Goal: Task Accomplishment & Management: Use online tool/utility

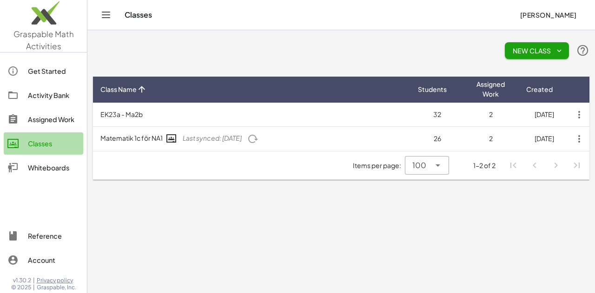
click at [38, 144] on div "Classes" at bounding box center [54, 143] width 52 height 11
click at [40, 168] on div "Whiteboards" at bounding box center [54, 167] width 52 height 11
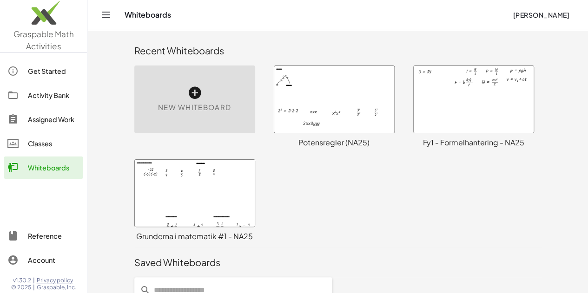
click at [187, 91] on icon at bounding box center [194, 93] width 15 height 15
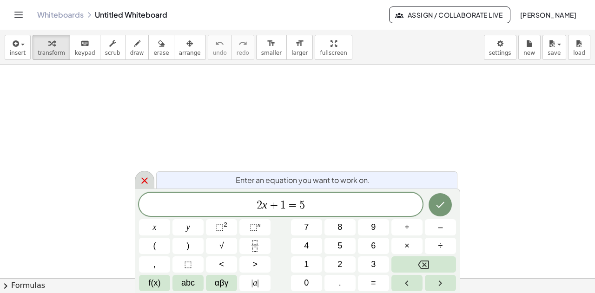
click at [145, 181] on icon at bounding box center [144, 181] width 7 height 7
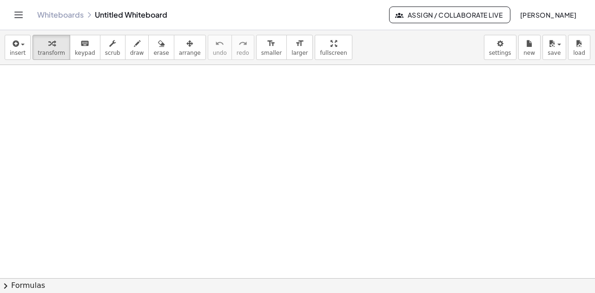
click at [35, 81] on div at bounding box center [297, 279] width 595 height 428
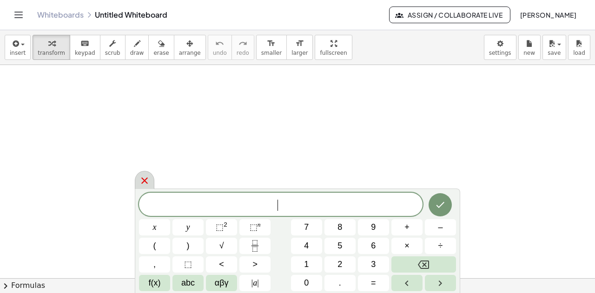
click at [142, 181] on icon at bounding box center [144, 180] width 11 height 11
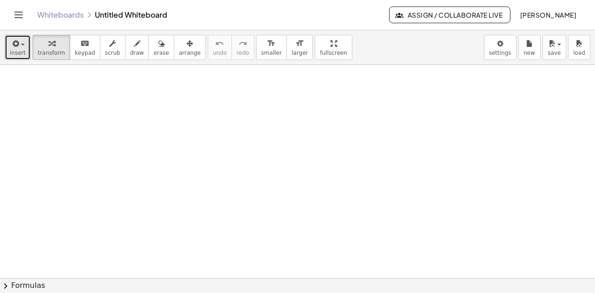
click at [15, 54] on span "insert" at bounding box center [18, 53] width 16 height 7
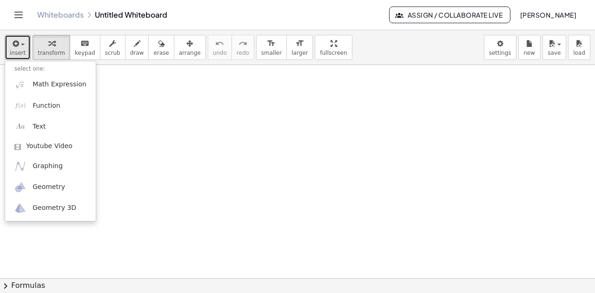
click at [124, 107] on div at bounding box center [297, 279] width 595 height 428
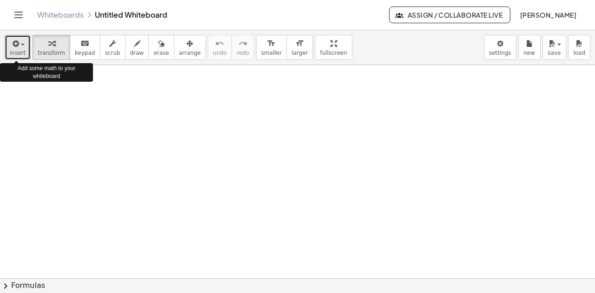
click at [20, 51] on span "insert" at bounding box center [18, 53] width 16 height 7
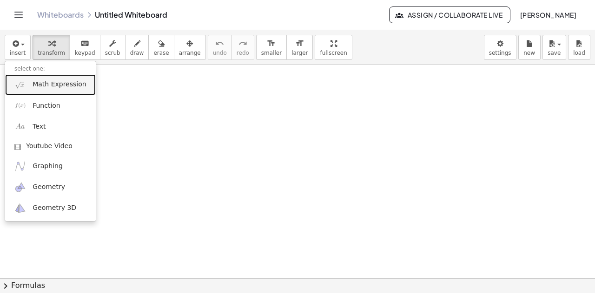
click at [65, 83] on span "Math Expression" at bounding box center [59, 84] width 53 height 9
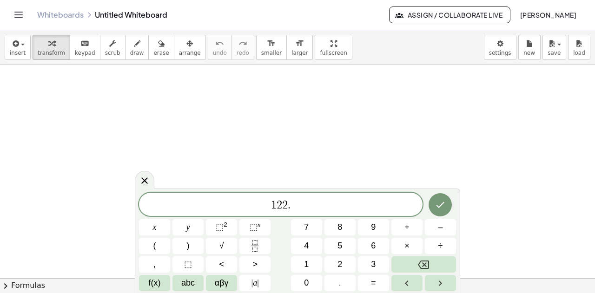
drag, startPoint x: 142, startPoint y: 180, endPoint x: 99, endPoint y: 119, distance: 75.1
click at [142, 180] on icon at bounding box center [144, 180] width 11 height 11
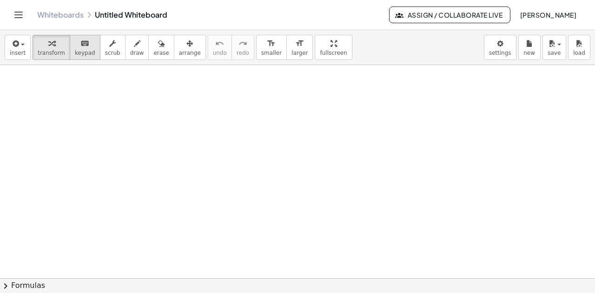
click at [79, 48] on button "keyboard keypad" at bounding box center [85, 47] width 31 height 25
click at [22, 87] on div at bounding box center [297, 279] width 595 height 428
click at [21, 56] on button "insert" at bounding box center [18, 47] width 26 height 25
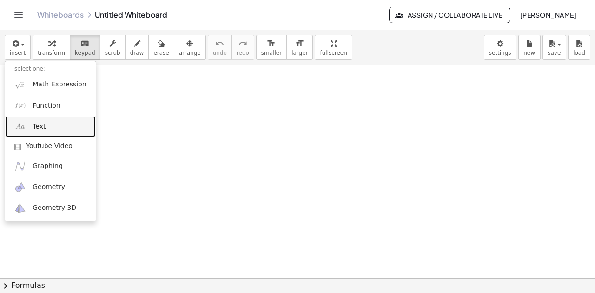
click at [47, 127] on link "Text" at bounding box center [50, 126] width 91 height 21
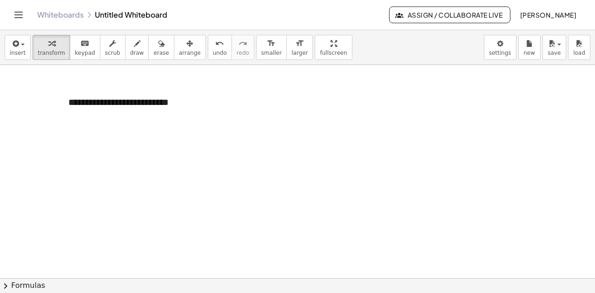
click at [230, 144] on div at bounding box center [297, 279] width 595 height 428
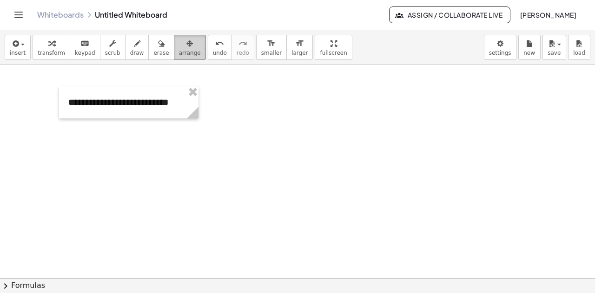
click at [179, 53] on span "arrange" at bounding box center [190, 53] width 22 height 7
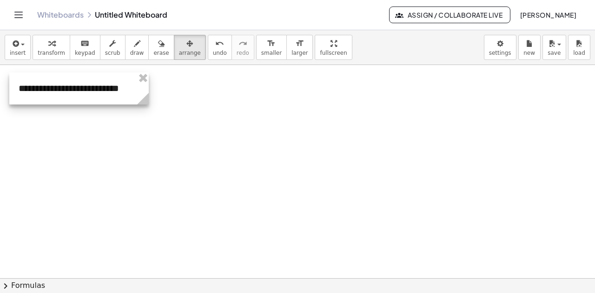
drag, startPoint x: 108, startPoint y: 103, endPoint x: 59, endPoint y: 89, distance: 51.7
click at [59, 89] on div at bounding box center [78, 89] width 139 height 32
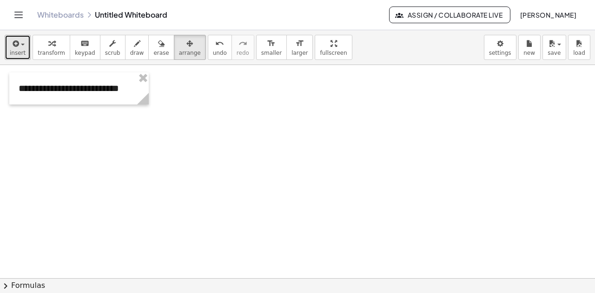
click at [18, 48] on div "button" at bounding box center [18, 43] width 16 height 11
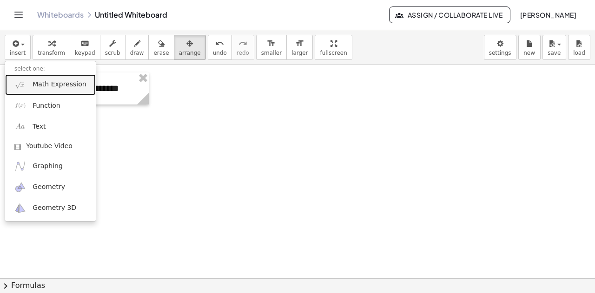
click at [42, 84] on span "Math Expression" at bounding box center [59, 84] width 53 height 9
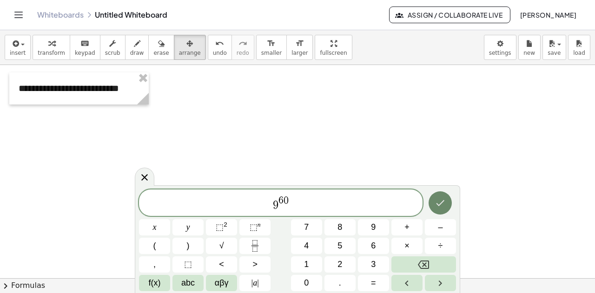
click at [444, 205] on icon "Done" at bounding box center [440, 203] width 11 height 11
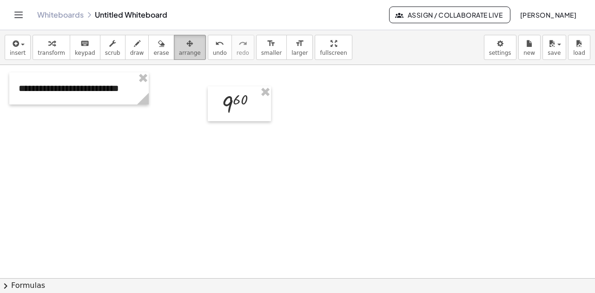
click at [186, 47] on icon "button" at bounding box center [189, 43] width 7 height 11
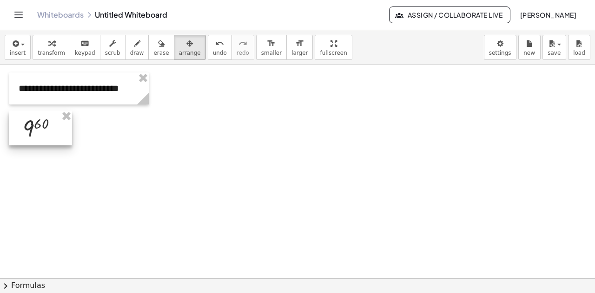
drag, startPoint x: 200, startPoint y: 108, endPoint x: 33, endPoint y: 132, distance: 169.1
click at [33, 132] on div at bounding box center [40, 128] width 63 height 35
click at [20, 52] on span "insert" at bounding box center [18, 53] width 16 height 7
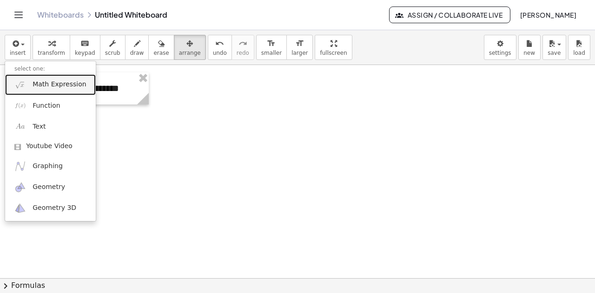
drag, startPoint x: 34, startPoint y: 86, endPoint x: 41, endPoint y: 90, distance: 7.7
click at [34, 86] on span "Math Expression" at bounding box center [59, 84] width 53 height 9
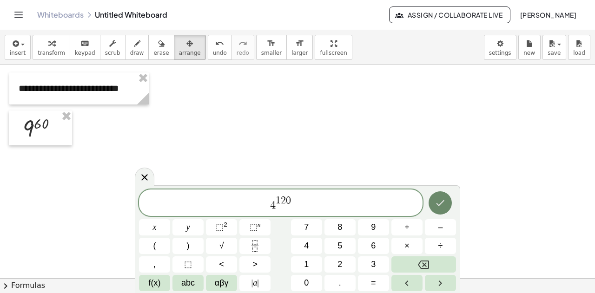
click at [443, 206] on icon "Done" at bounding box center [440, 203] width 11 height 11
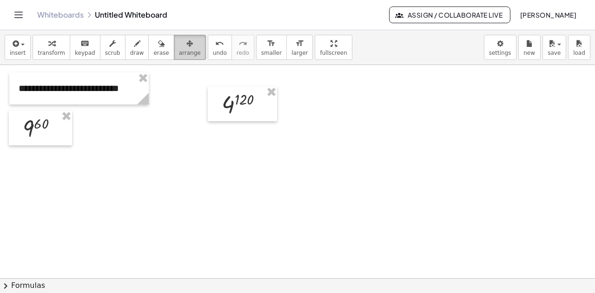
click at [186, 47] on icon "button" at bounding box center [189, 43] width 7 height 11
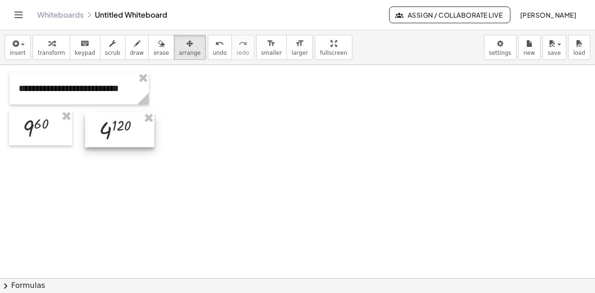
drag, startPoint x: 152, startPoint y: 138, endPoint x: 122, endPoint y: 136, distance: 30.7
click at [122, 136] on div at bounding box center [119, 130] width 69 height 35
click at [20, 50] on span "insert" at bounding box center [18, 53] width 16 height 7
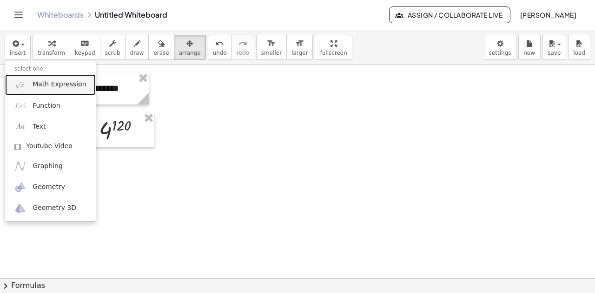
click at [30, 86] on link "Math Expression" at bounding box center [50, 84] width 91 height 21
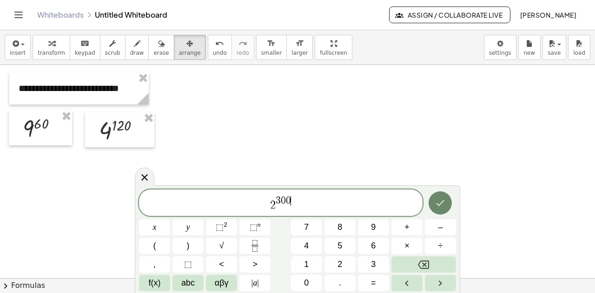
click at [442, 204] on icon "Done" at bounding box center [441, 203] width 8 height 6
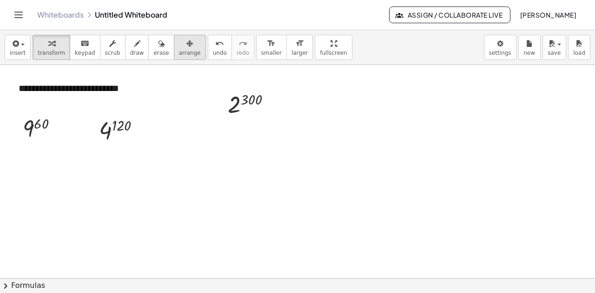
click at [186, 48] on icon "button" at bounding box center [189, 43] width 7 height 11
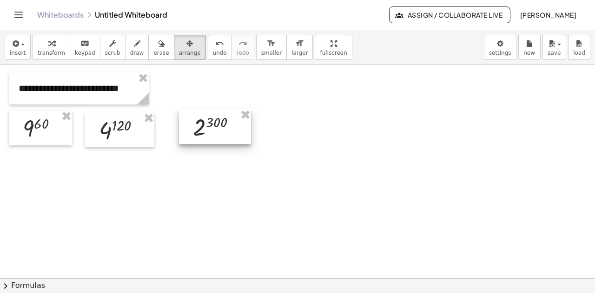
drag, startPoint x: 247, startPoint y: 112, endPoint x: 214, endPoint y: 134, distance: 39.6
click at [214, 134] on div at bounding box center [215, 126] width 72 height 35
click at [23, 53] on button "insert" at bounding box center [18, 47] width 26 height 25
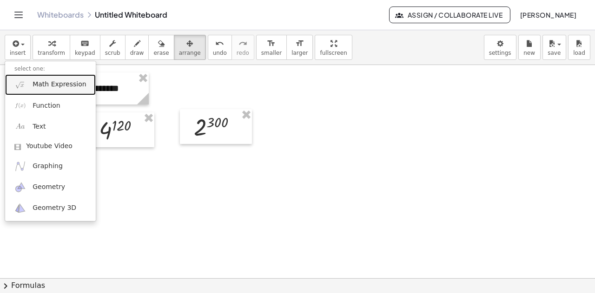
click at [28, 85] on link "Math Expression" at bounding box center [50, 84] width 91 height 21
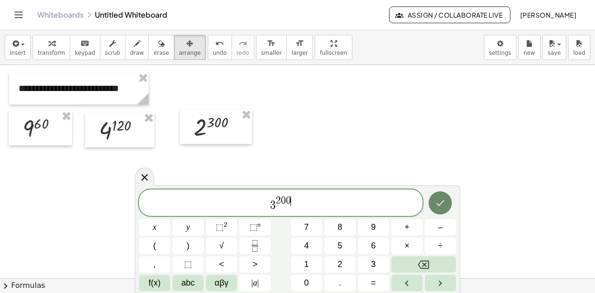
click at [443, 205] on icon "Done" at bounding box center [440, 203] width 11 height 11
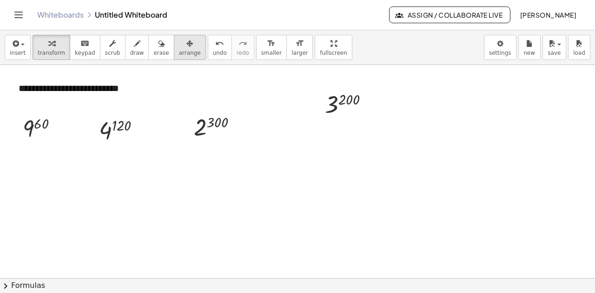
click at [179, 45] on div "button" at bounding box center [190, 43] width 22 height 11
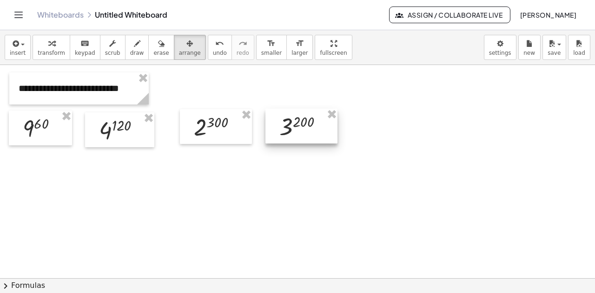
drag, startPoint x: 357, startPoint y: 101, endPoint x: 311, endPoint y: 123, distance: 51.1
click at [311, 123] on div at bounding box center [301, 126] width 72 height 35
click at [51, 50] on span "transform" at bounding box center [51, 53] width 27 height 7
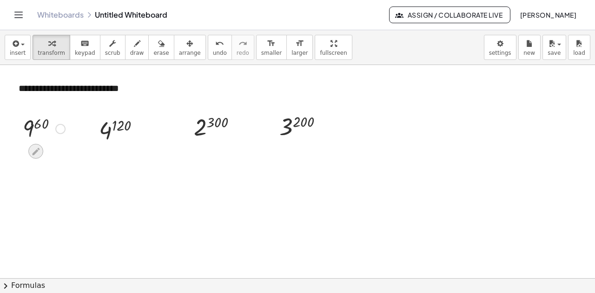
click at [32, 152] on icon at bounding box center [36, 152] width 10 height 10
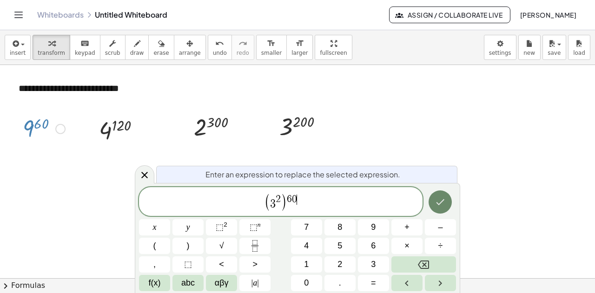
click at [440, 205] on icon "Done" at bounding box center [440, 202] width 11 height 11
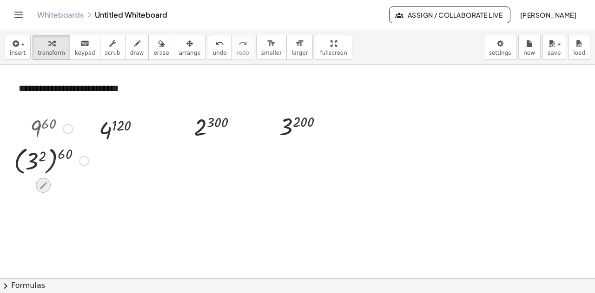
click at [41, 186] on icon at bounding box center [43, 185] width 7 height 7
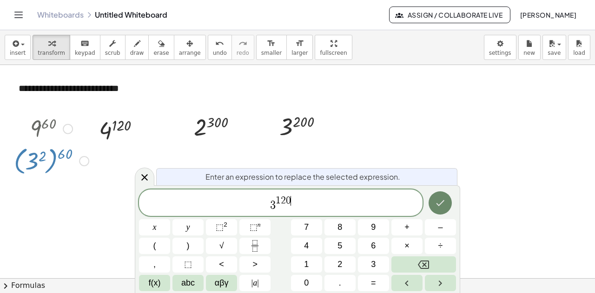
click at [444, 203] on icon "Done" at bounding box center [440, 203] width 11 height 11
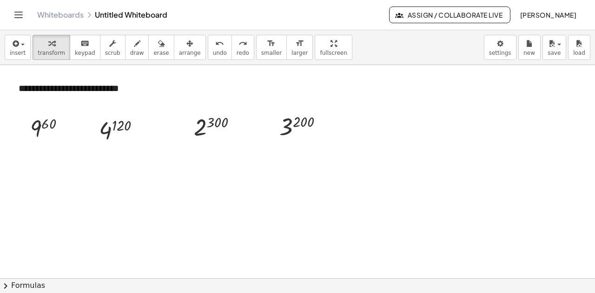
click at [18, 60] on div "insert select one: Math Expression Function Text Youtube Video Graphing Geometr…" at bounding box center [297, 47] width 595 height 35
click at [18, 58] on button "insert" at bounding box center [18, 47] width 26 height 25
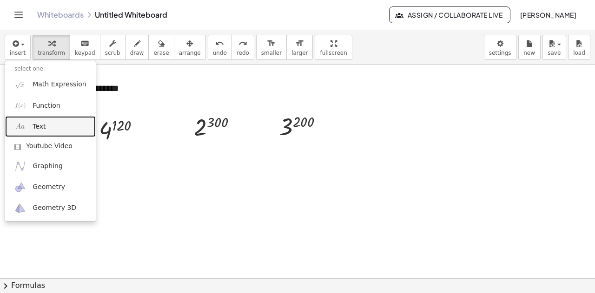
click at [47, 125] on link "Text" at bounding box center [50, 126] width 91 height 21
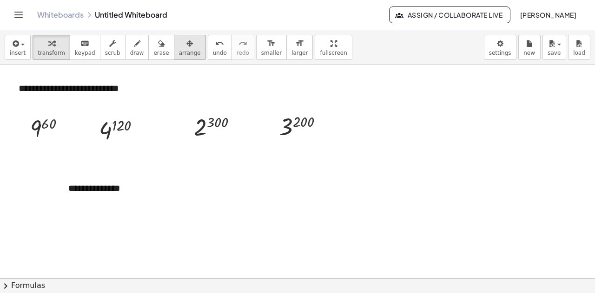
click at [179, 51] on span "arrange" at bounding box center [190, 53] width 22 height 7
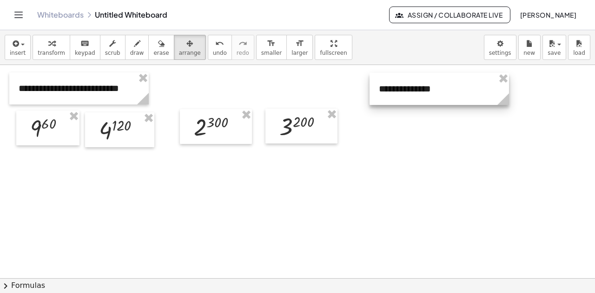
drag, startPoint x: 148, startPoint y: 190, endPoint x: 458, endPoint y: 91, distance: 326.1
click at [458, 91] on div at bounding box center [439, 89] width 139 height 32
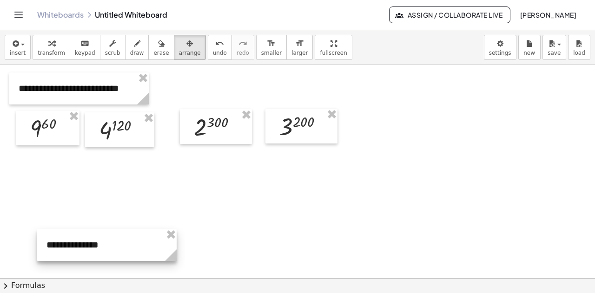
drag, startPoint x: 461, startPoint y: 95, endPoint x: 102, endPoint y: 253, distance: 391.7
click at [106, 255] on div at bounding box center [106, 245] width 139 height 32
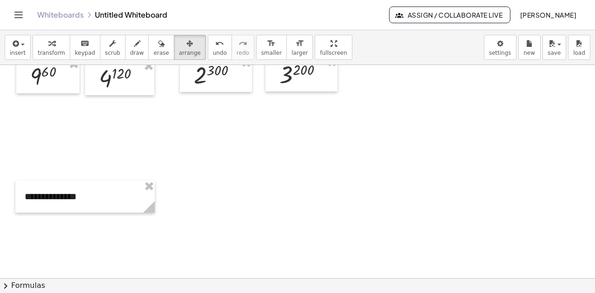
scroll to position [93, 0]
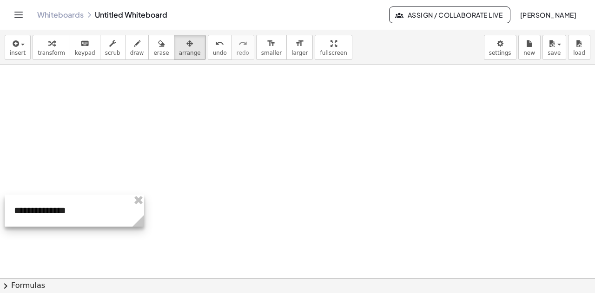
drag, startPoint x: 84, startPoint y: 159, endPoint x: 82, endPoint y: 182, distance: 23.8
click at [73, 213] on div at bounding box center [74, 211] width 139 height 32
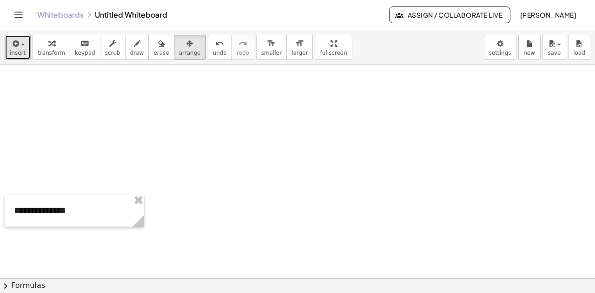
click at [20, 51] on span "insert" at bounding box center [18, 53] width 16 height 7
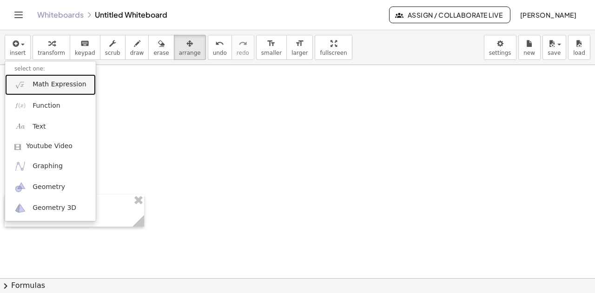
click at [38, 84] on span "Math Expression" at bounding box center [59, 84] width 53 height 9
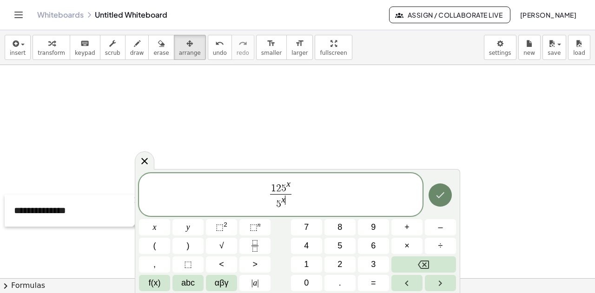
click at [448, 200] on button "Done" at bounding box center [440, 195] width 23 height 23
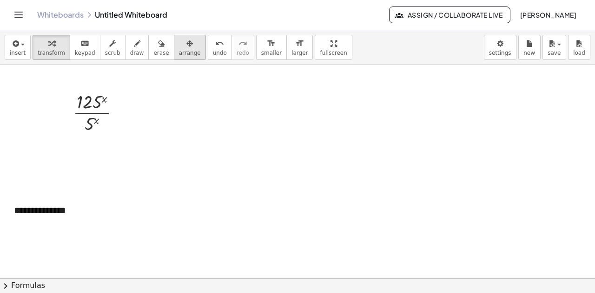
click at [179, 50] on span "arrange" at bounding box center [190, 53] width 22 height 7
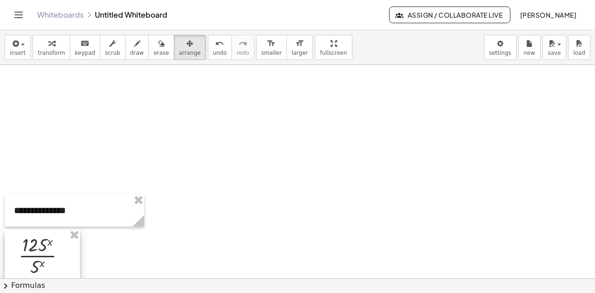
drag, startPoint x: 83, startPoint y: 225, endPoint x: 53, endPoint y: 266, distance: 51.1
click at [53, 266] on div at bounding box center [42, 255] width 75 height 51
click at [18, 52] on span "insert" at bounding box center [18, 53] width 16 height 7
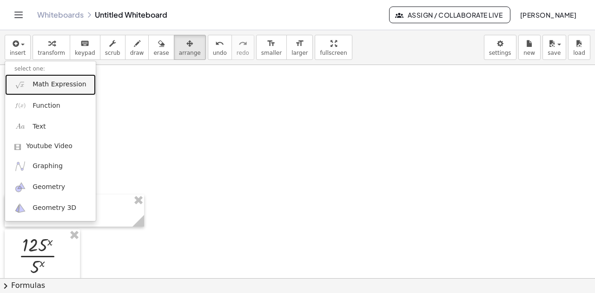
click at [34, 87] on span "Math Expression" at bounding box center [59, 84] width 53 height 9
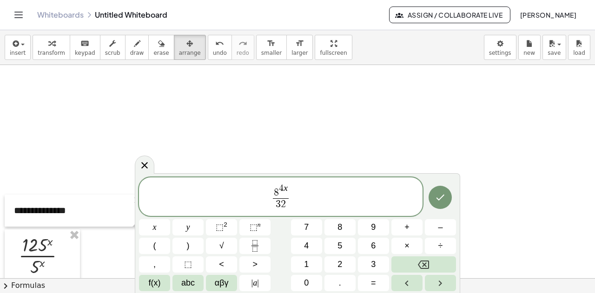
click at [301, 205] on span "8 4 x 3 2 ​" at bounding box center [281, 197] width 284 height 29
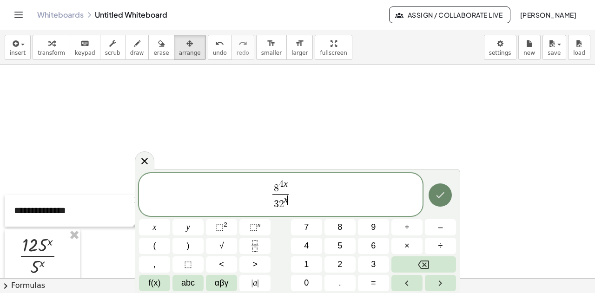
click at [436, 193] on icon "Done" at bounding box center [440, 195] width 11 height 11
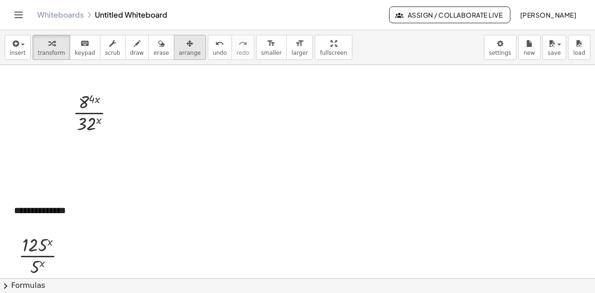
drag, startPoint x: 163, startPoint y: 46, endPoint x: 158, endPoint y: 51, distance: 6.9
click at [179, 46] on div "button" at bounding box center [190, 43] width 22 height 11
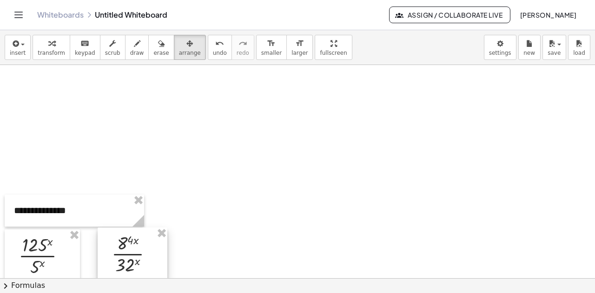
drag, startPoint x: 105, startPoint y: 150, endPoint x: 125, endPoint y: 258, distance: 110.1
click at [125, 258] on div at bounding box center [133, 253] width 70 height 51
click at [20, 55] on span "insert" at bounding box center [18, 53] width 16 height 7
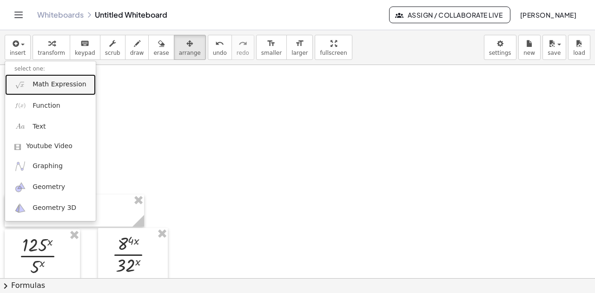
click at [28, 80] on link "Math Expression" at bounding box center [50, 84] width 91 height 21
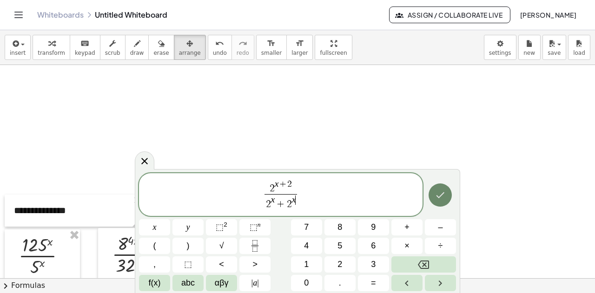
click at [436, 192] on icon "Done" at bounding box center [440, 195] width 11 height 11
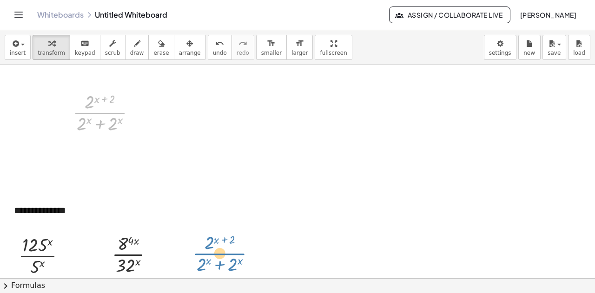
drag, startPoint x: 125, startPoint y: 145, endPoint x: 225, endPoint y: 252, distance: 147.0
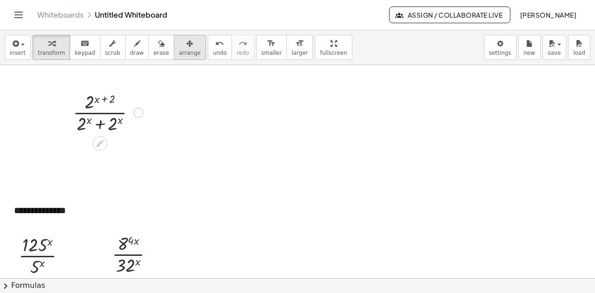
click at [179, 50] on span "arrange" at bounding box center [190, 53] width 22 height 7
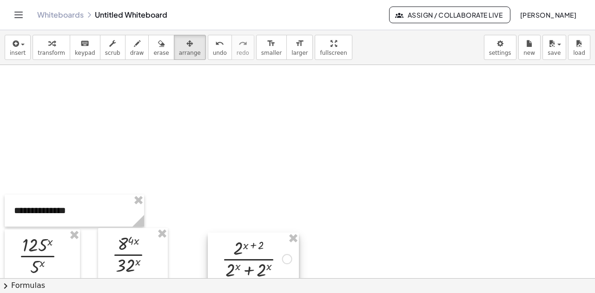
drag, startPoint x: 134, startPoint y: 127, endPoint x: 266, endPoint y: 252, distance: 181.8
click at [266, 252] on div at bounding box center [253, 258] width 91 height 51
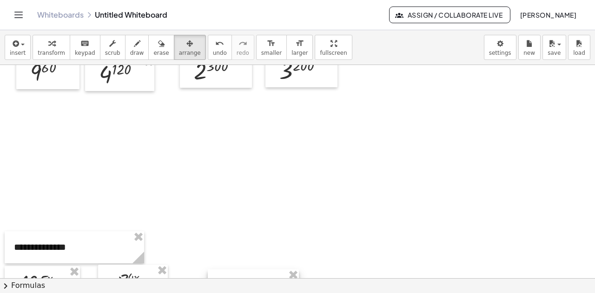
scroll to position [55, 0]
click at [24, 54] on button "insert" at bounding box center [18, 47] width 26 height 25
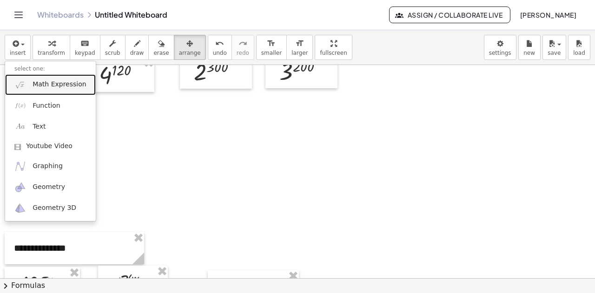
click at [28, 81] on link "Math Expression" at bounding box center [50, 84] width 91 height 21
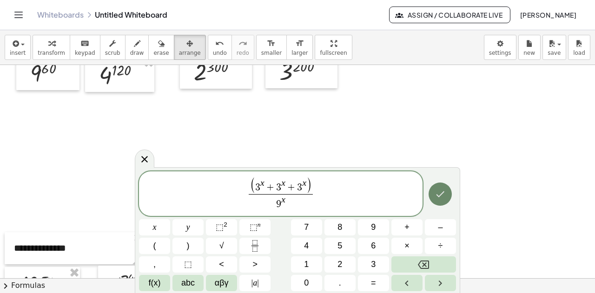
click at [440, 190] on icon "Done" at bounding box center [440, 194] width 11 height 11
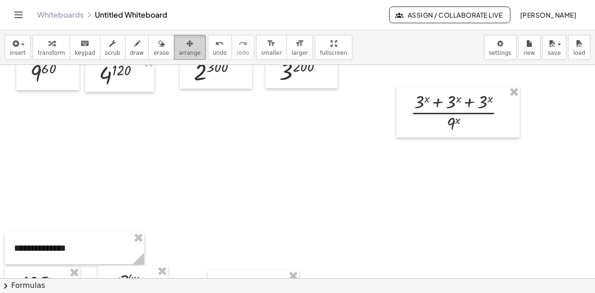
click at [179, 52] on span "arrange" at bounding box center [190, 53] width 22 height 7
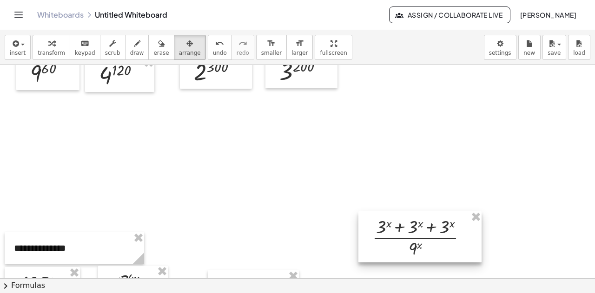
drag, startPoint x: 438, startPoint y: 124, endPoint x: 408, endPoint y: 232, distance: 112.8
click at [408, 232] on div at bounding box center [419, 237] width 123 height 51
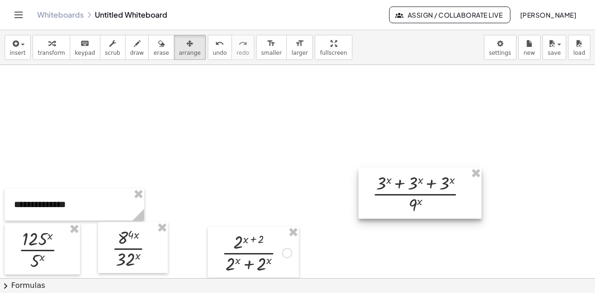
scroll to position [148, 0]
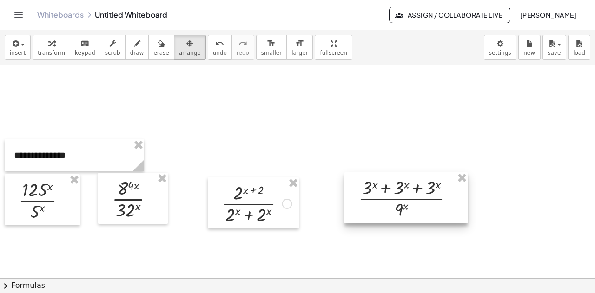
drag, startPoint x: 415, startPoint y: 185, endPoint x: 398, endPoint y: 198, distance: 21.9
click at [398, 198] on div at bounding box center [405, 197] width 123 height 51
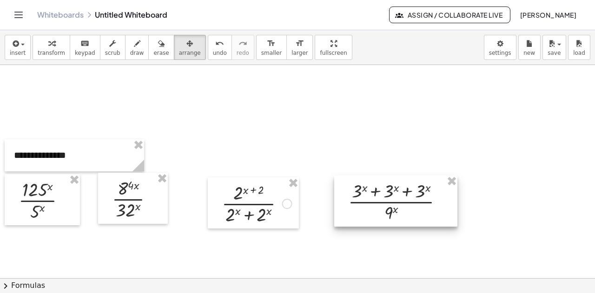
click at [392, 192] on div at bounding box center [395, 201] width 123 height 51
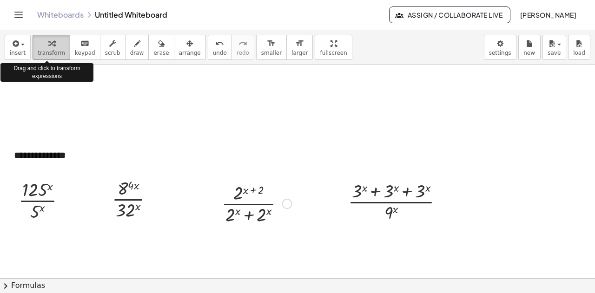
click at [53, 50] on span "transform" at bounding box center [51, 53] width 27 height 7
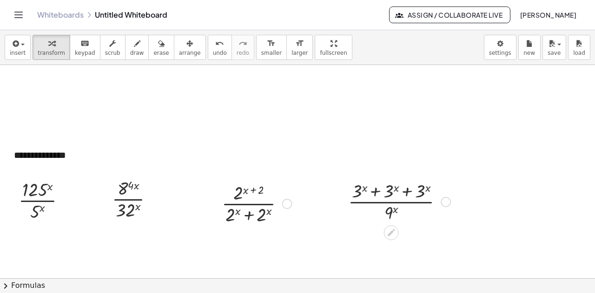
click at [404, 201] on div at bounding box center [400, 201] width 112 height 46
click at [17, 50] on span "insert" at bounding box center [18, 53] width 16 height 7
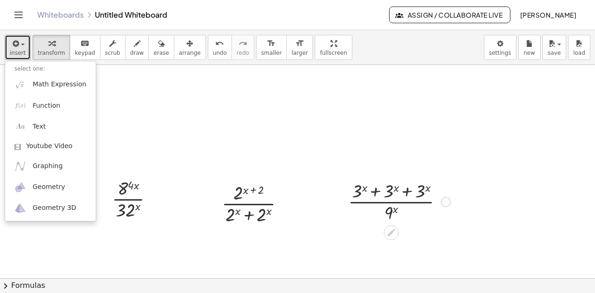
click at [396, 215] on div at bounding box center [400, 201] width 112 height 46
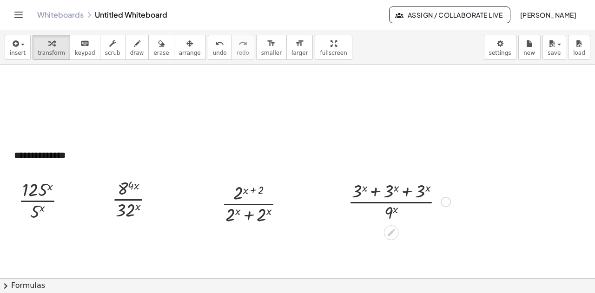
click at [392, 238] on div at bounding box center [391, 232] width 15 height 15
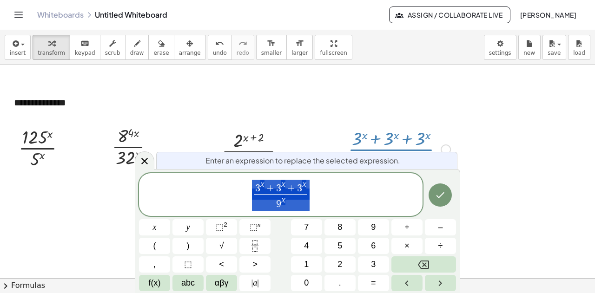
scroll to position [209, 0]
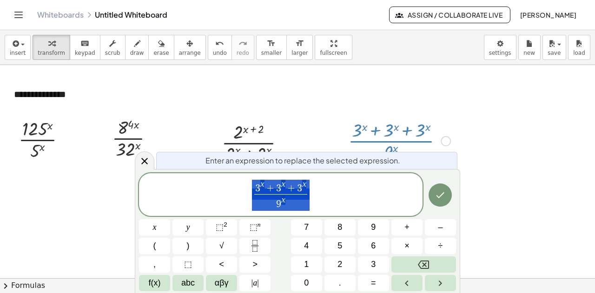
drag, startPoint x: 314, startPoint y: 184, endPoint x: 317, endPoint y: 196, distance: 12.9
click at [314, 184] on span "3 x + 3 x + 3 x 9 x ​" at bounding box center [281, 195] width 284 height 33
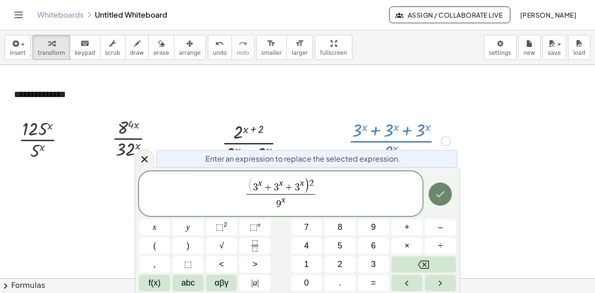
click at [431, 194] on button "Done" at bounding box center [440, 194] width 23 height 23
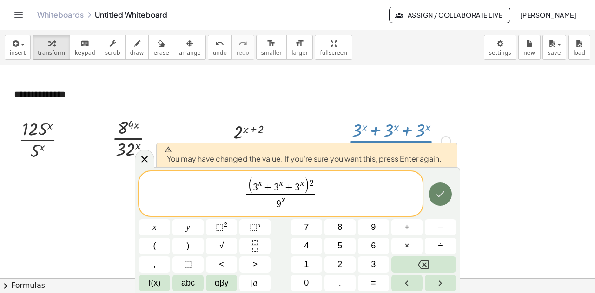
click at [445, 196] on icon "Done" at bounding box center [440, 194] width 11 height 11
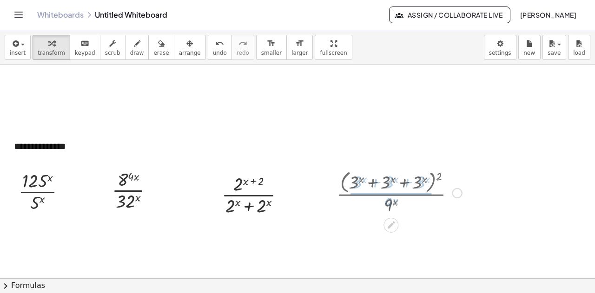
scroll to position [148, 0]
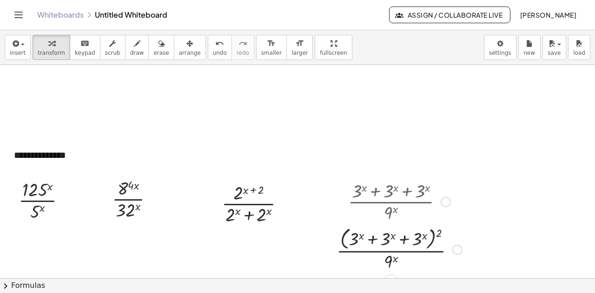
click at [444, 199] on div at bounding box center [446, 202] width 10 height 10
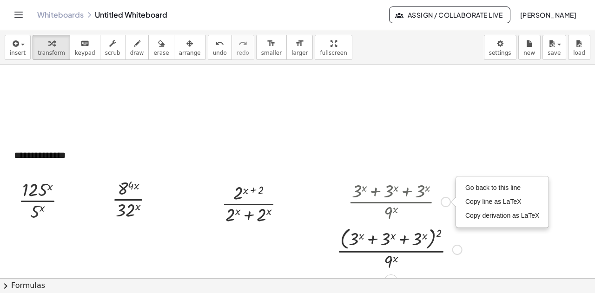
click at [443, 202] on div "Go back to this line Copy line as LaTeX Copy derivation as LaTeX" at bounding box center [446, 202] width 10 height 10
click at [445, 204] on div "Go back to this line Copy line as LaTeX Copy derivation as LaTeX" at bounding box center [446, 202] width 10 height 10
click at [445, 202] on div "Go back to this line Copy line as LaTeX Copy derivation as LaTeX" at bounding box center [446, 202] width 10 height 10
click at [186, 48] on icon "button" at bounding box center [189, 43] width 7 height 11
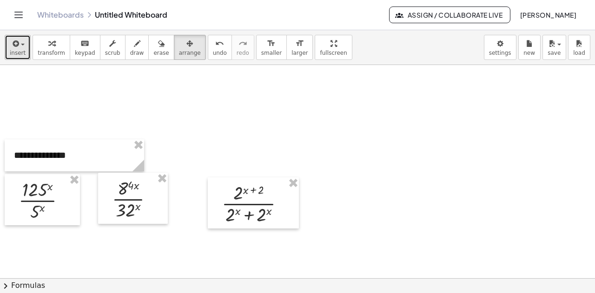
click at [23, 50] on button "insert" at bounding box center [18, 47] width 26 height 25
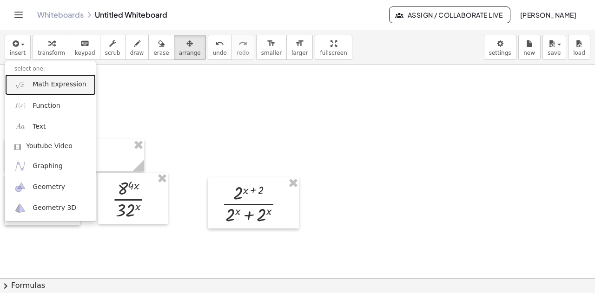
click at [37, 85] on span "Math Expression" at bounding box center [59, 84] width 53 height 9
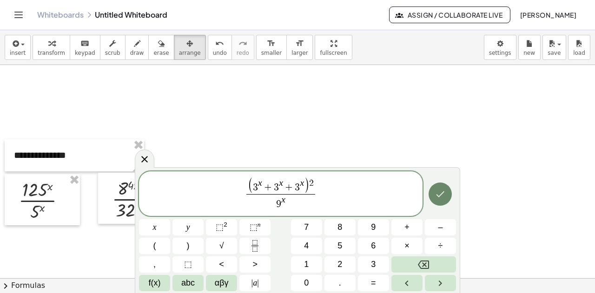
click at [444, 198] on icon "Done" at bounding box center [440, 194] width 11 height 11
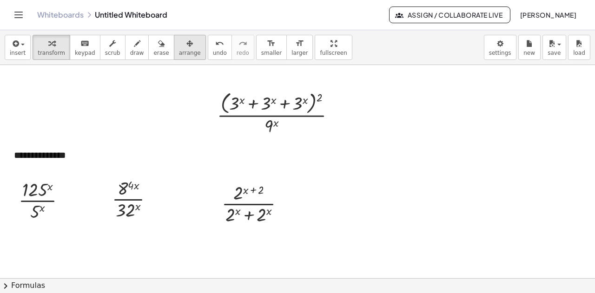
click at [186, 42] on icon "button" at bounding box center [189, 43] width 7 height 11
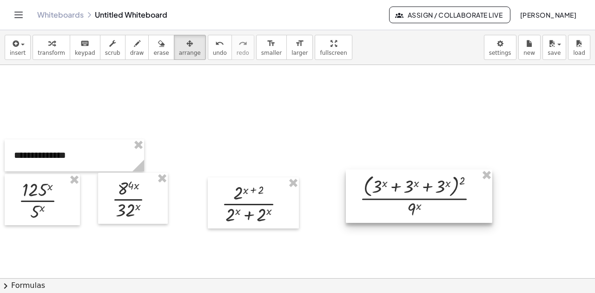
drag, startPoint x: 346, startPoint y: 169, endPoint x: 432, endPoint y: 206, distance: 94.1
click at [432, 206] on div at bounding box center [419, 197] width 146 height 54
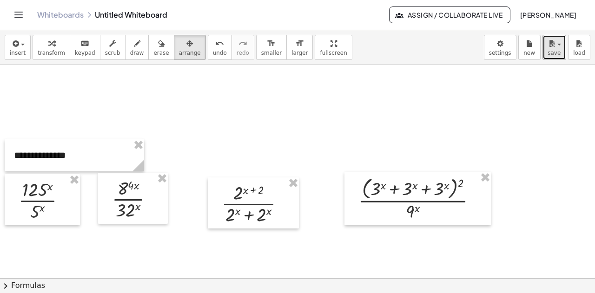
click at [560, 50] on span "save" at bounding box center [554, 53] width 13 height 7
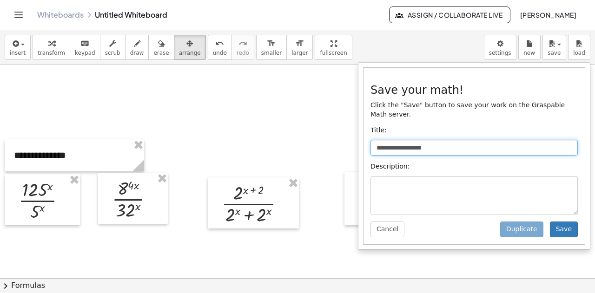
click at [453, 140] on input "**********" at bounding box center [474, 148] width 207 height 16
type input "*"
type input "**********"
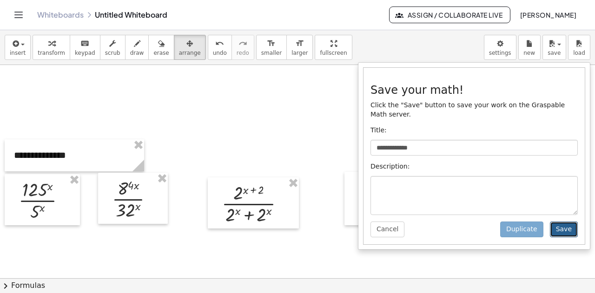
click at [568, 222] on button "Save" at bounding box center [564, 230] width 28 height 16
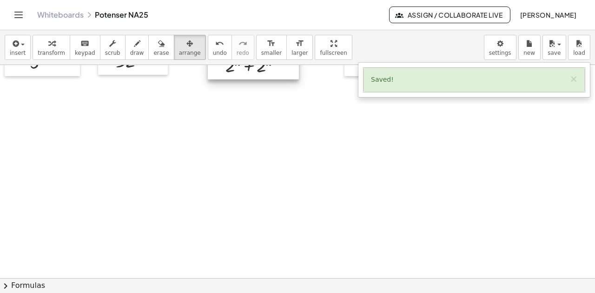
scroll to position [400, 0]
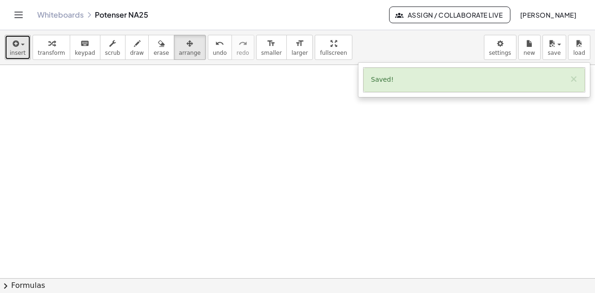
click at [13, 57] on button "insert" at bounding box center [18, 47] width 26 height 25
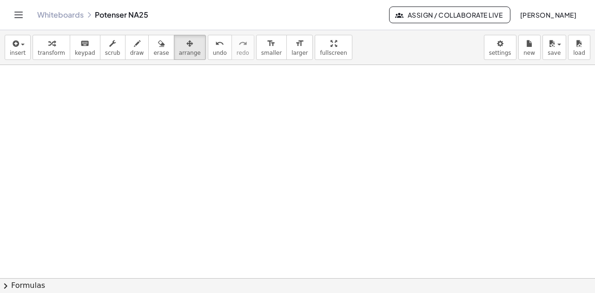
click at [76, 13] on link "Whiteboards" at bounding box center [60, 14] width 46 height 9
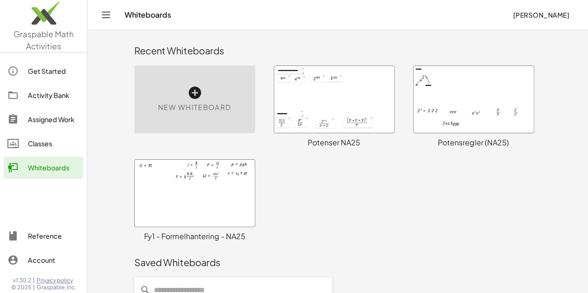
click at [329, 96] on div at bounding box center [334, 99] width 120 height 67
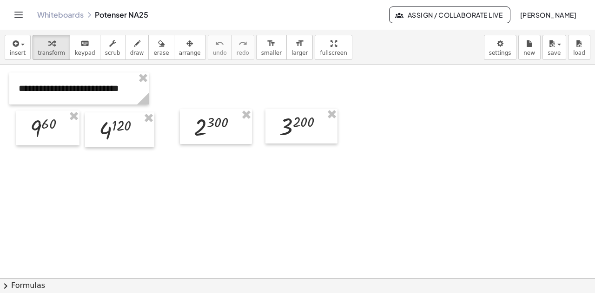
click at [63, 14] on link "Whiteboards" at bounding box center [60, 14] width 46 height 9
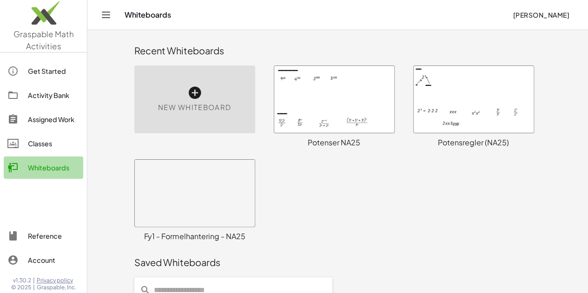
click at [58, 166] on div "Whiteboards" at bounding box center [54, 167] width 52 height 11
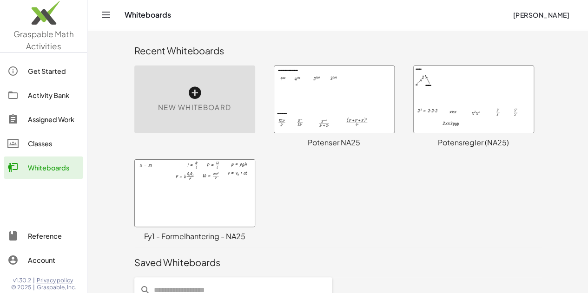
click at [470, 91] on div at bounding box center [474, 99] width 120 height 67
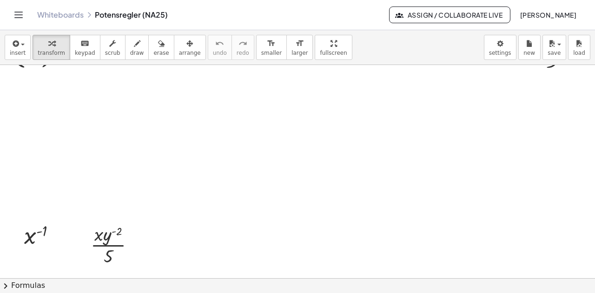
scroll to position [1328, 0]
click at [58, 13] on link "Whiteboards" at bounding box center [60, 14] width 46 height 9
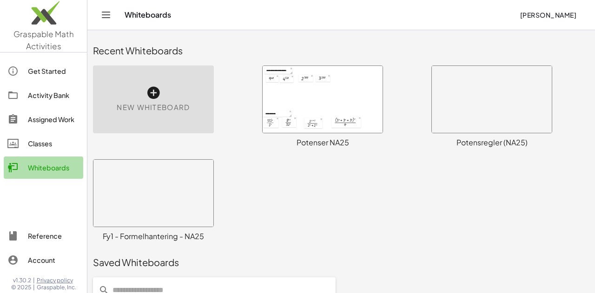
click at [48, 167] on div "Whiteboards" at bounding box center [54, 167] width 52 height 11
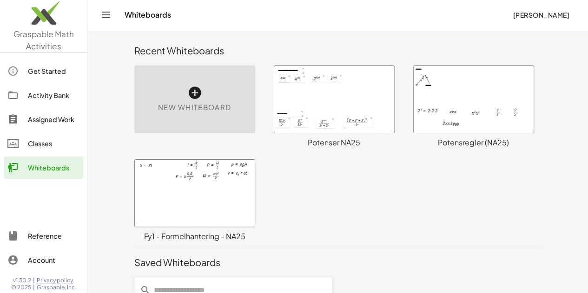
click at [296, 103] on div at bounding box center [334, 99] width 120 height 67
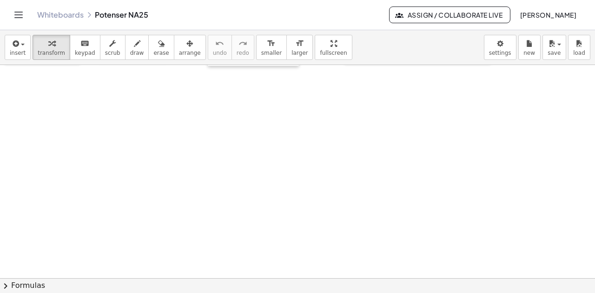
scroll to position [289, 0]
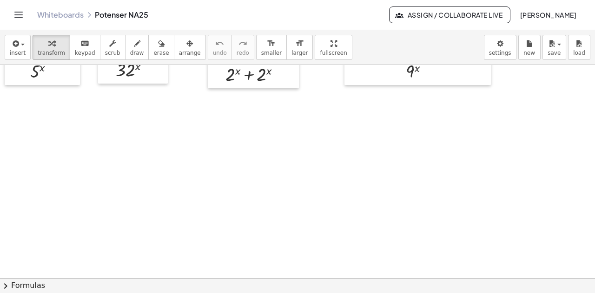
click at [26, 186] on div at bounding box center [297, 97] width 595 height 642
click at [23, 53] on button "insert" at bounding box center [18, 47] width 26 height 25
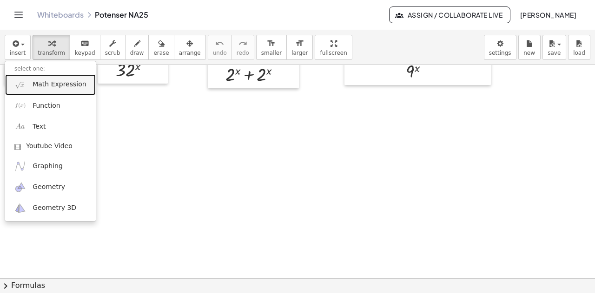
click at [50, 82] on span "Math Expression" at bounding box center [59, 84] width 53 height 9
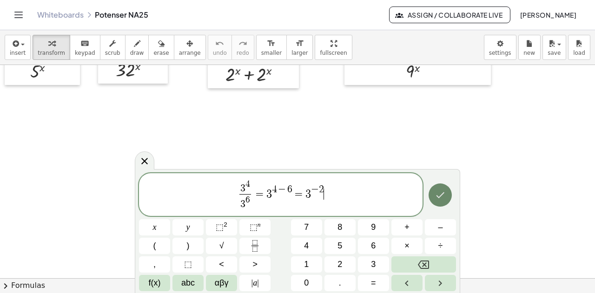
click at [439, 195] on icon "Done" at bounding box center [440, 195] width 11 height 11
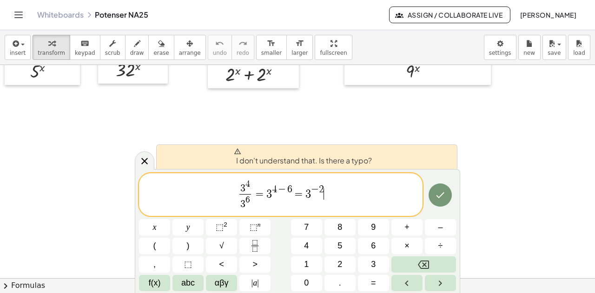
click at [331, 196] on span "3 4 3 6 ​ = 3 4 − 6 = 3 − 2 ​" at bounding box center [281, 195] width 284 height 33
click at [336, 189] on span "3 4 3 6 ​ = 3 4 − 6 = 3 − 2 ​" at bounding box center [281, 195] width 284 height 33
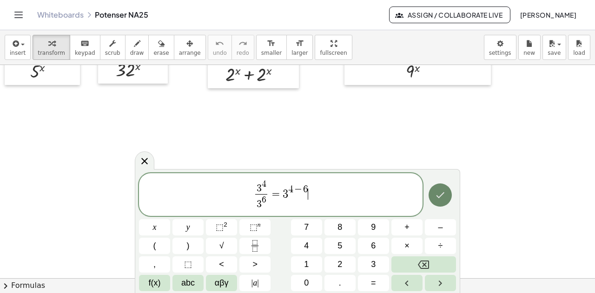
click at [447, 200] on button "Done" at bounding box center [440, 195] width 23 height 23
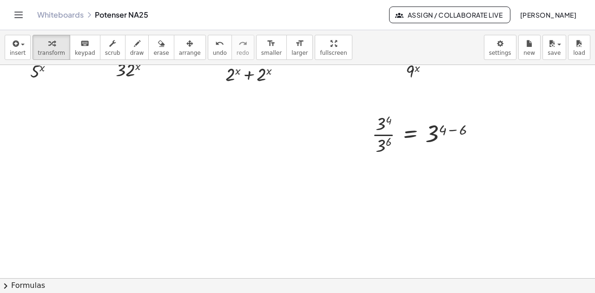
drag, startPoint x: 73, startPoint y: 19, endPoint x: 380, endPoint y: 42, distance: 308.6
click at [73, 19] on link "Whiteboards" at bounding box center [60, 14] width 46 height 9
click at [179, 50] on span "arrange" at bounding box center [190, 53] width 22 height 7
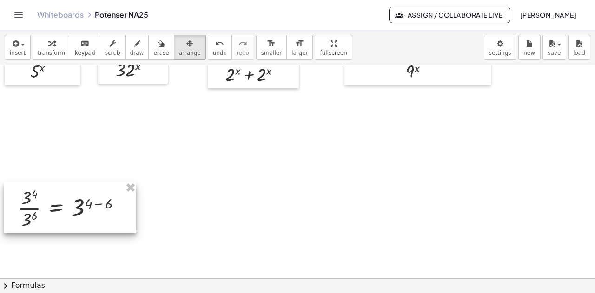
drag, startPoint x: 203, startPoint y: 202, endPoint x: 65, endPoint y: 227, distance: 139.8
click at [65, 227] on div at bounding box center [70, 207] width 132 height 51
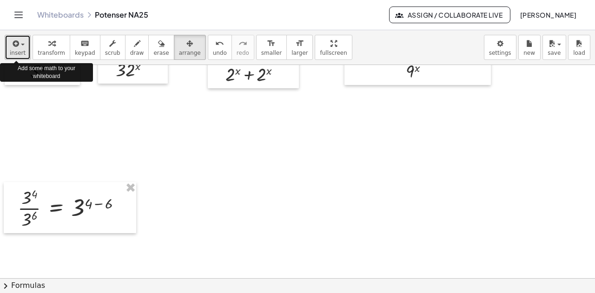
click at [19, 55] on span "insert" at bounding box center [18, 53] width 16 height 7
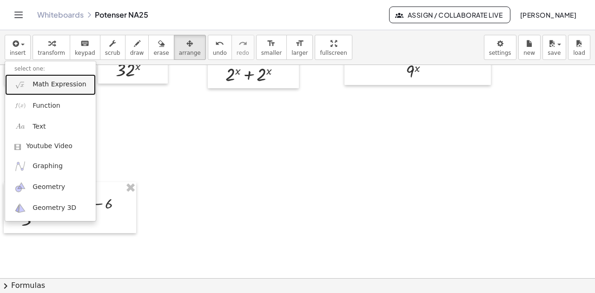
click at [43, 85] on span "Math Expression" at bounding box center [59, 84] width 53 height 9
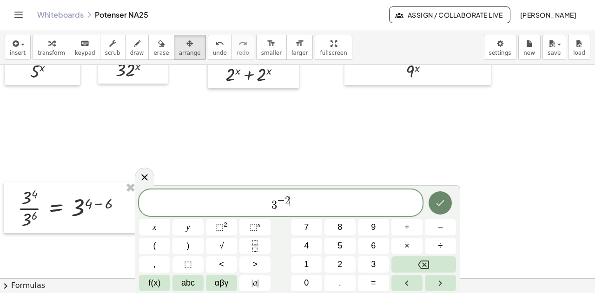
click at [443, 207] on icon "Done" at bounding box center [440, 203] width 11 height 11
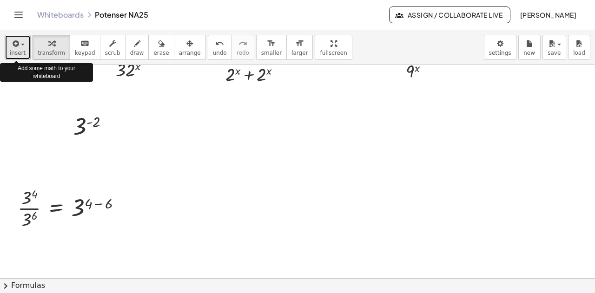
click at [19, 47] on span "button" at bounding box center [20, 44] width 2 height 7
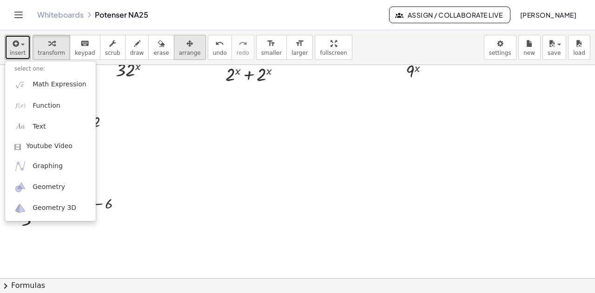
click at [179, 47] on div "button" at bounding box center [190, 43] width 22 height 11
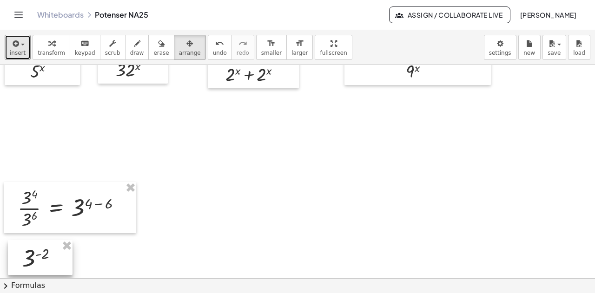
drag, startPoint x: 99, startPoint y: 133, endPoint x: 48, endPoint y: 265, distance: 141.4
click at [48, 265] on div at bounding box center [40, 257] width 65 height 35
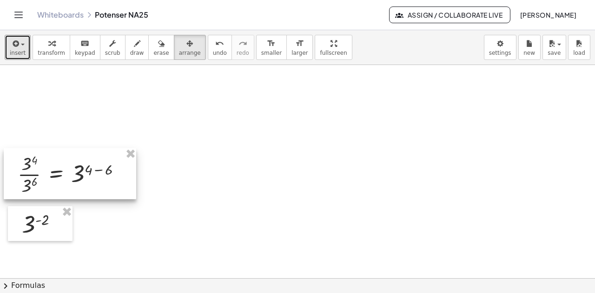
scroll to position [335, 0]
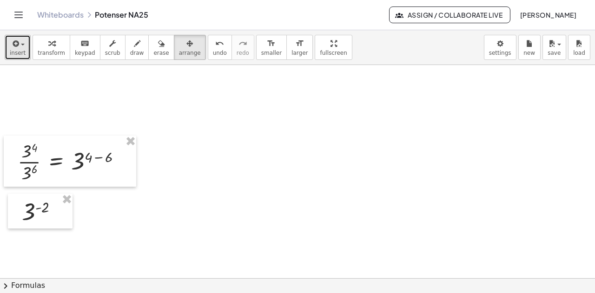
click at [20, 54] on span "insert" at bounding box center [18, 53] width 16 height 7
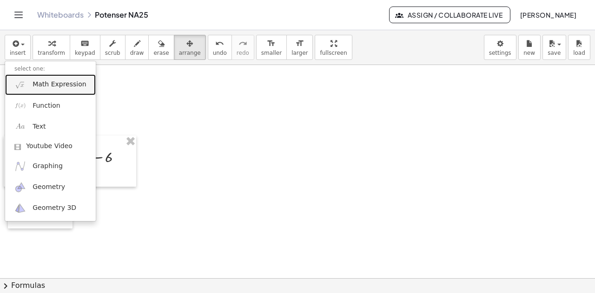
click at [37, 86] on span "Math Expression" at bounding box center [59, 84] width 53 height 9
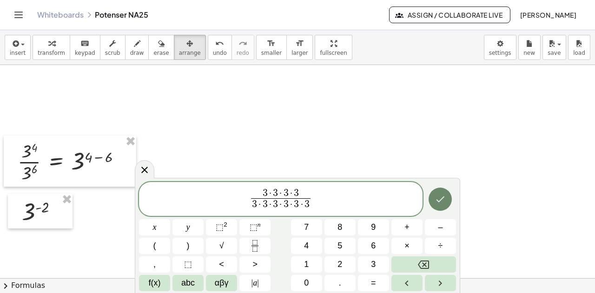
click at [440, 203] on icon "Done" at bounding box center [440, 199] width 11 height 11
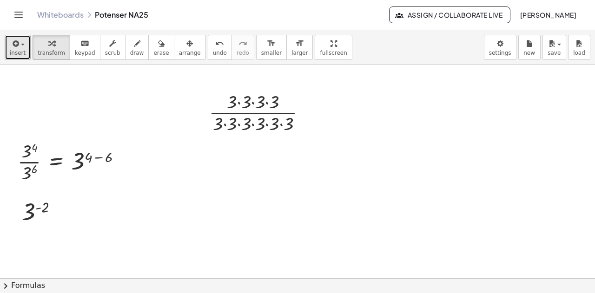
click at [20, 55] on span "insert" at bounding box center [18, 53] width 16 height 7
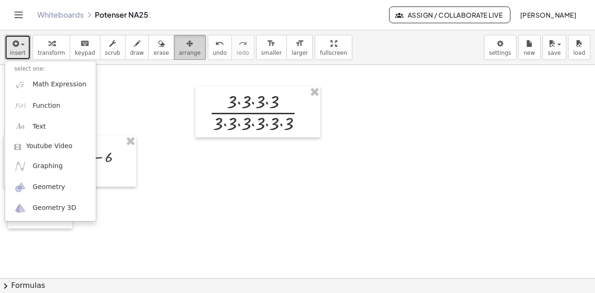
click at [174, 44] on button "arrange" at bounding box center [190, 47] width 32 height 25
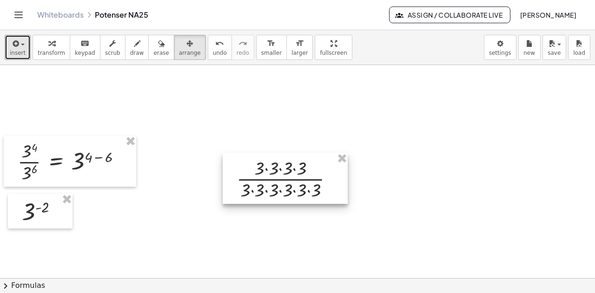
drag, startPoint x: 257, startPoint y: 137, endPoint x: 271, endPoint y: 179, distance: 43.8
click at [272, 178] on div at bounding box center [285, 178] width 125 height 51
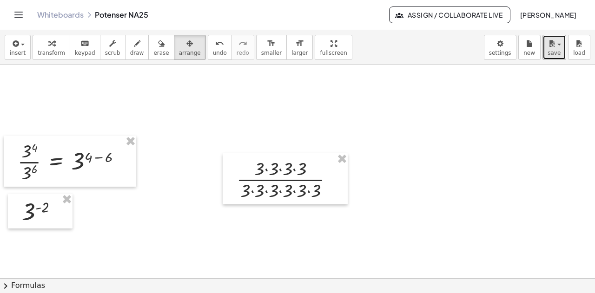
click at [560, 54] on button "save" at bounding box center [555, 47] width 24 height 25
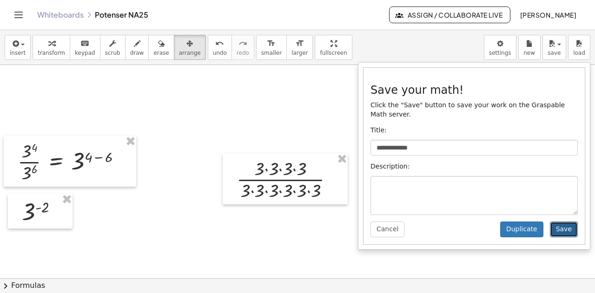
click at [565, 222] on button "Save" at bounding box center [564, 230] width 28 height 16
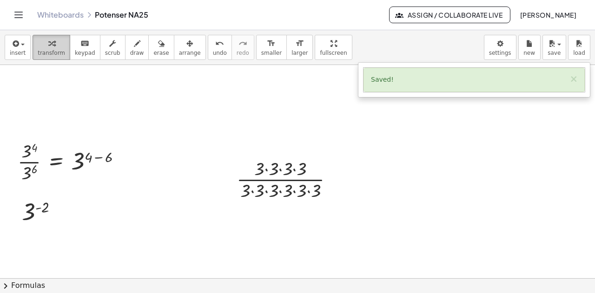
click at [50, 47] on icon "button" at bounding box center [51, 43] width 7 height 11
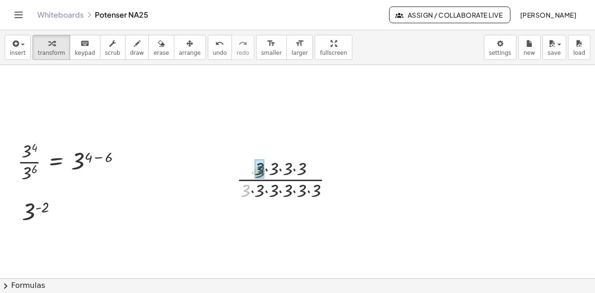
drag, startPoint x: 247, startPoint y: 193, endPoint x: 262, endPoint y: 174, distance: 23.9
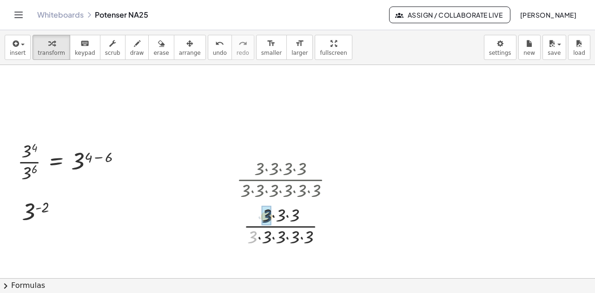
drag, startPoint x: 258, startPoint y: 224, endPoint x: 260, endPoint y: 219, distance: 5.4
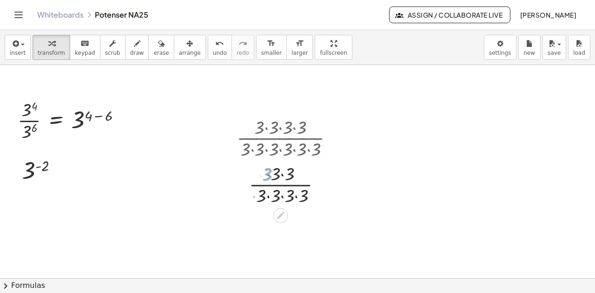
scroll to position [428, 0]
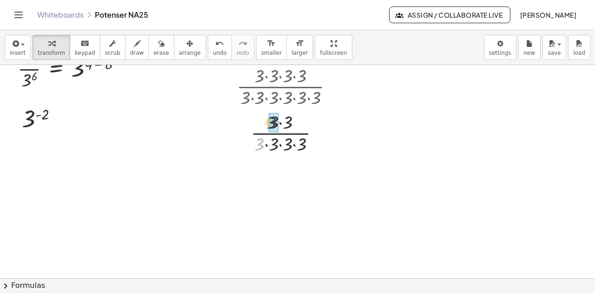
drag, startPoint x: 259, startPoint y: 148, endPoint x: 268, endPoint y: 132, distance: 18.7
drag, startPoint x: 272, startPoint y: 140, endPoint x: 278, endPoint y: 128, distance: 13.5
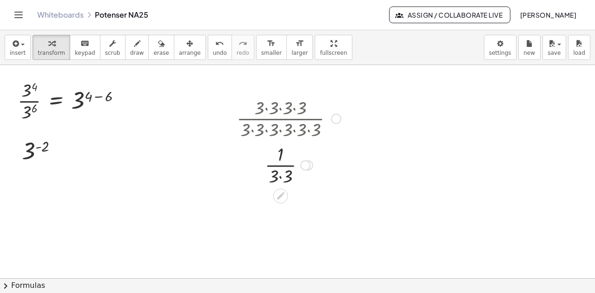
scroll to position [382, 0]
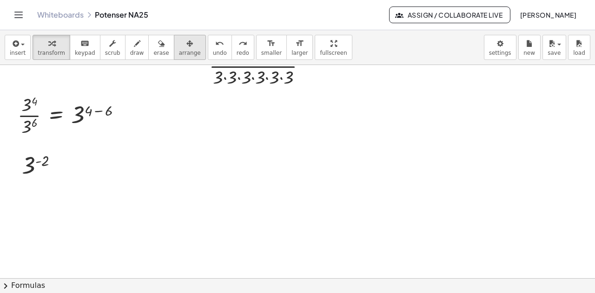
click at [186, 46] on icon "button" at bounding box center [189, 43] width 7 height 11
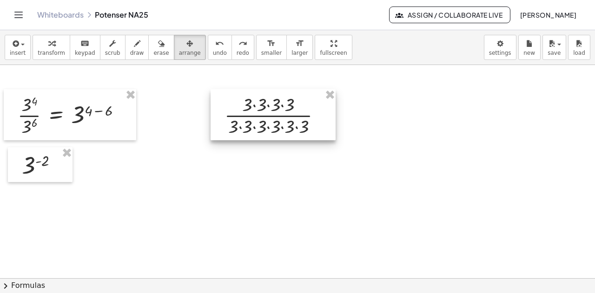
drag, startPoint x: 259, startPoint y: 94, endPoint x: 273, endPoint y: 132, distance: 40.0
click at [273, 132] on div at bounding box center [273, 114] width 125 height 51
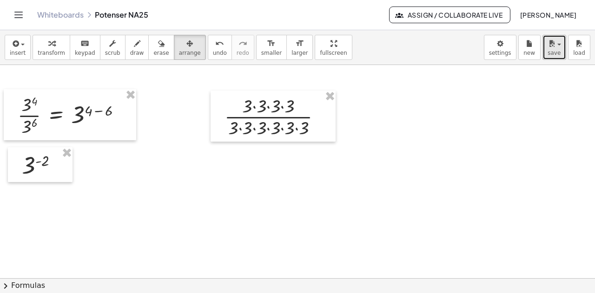
click at [558, 55] on span "save" at bounding box center [554, 53] width 13 height 7
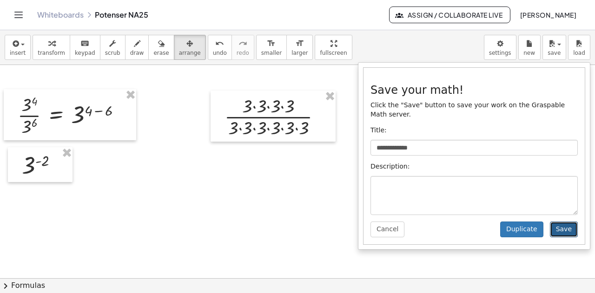
click at [564, 222] on button "Save" at bounding box center [564, 230] width 28 height 16
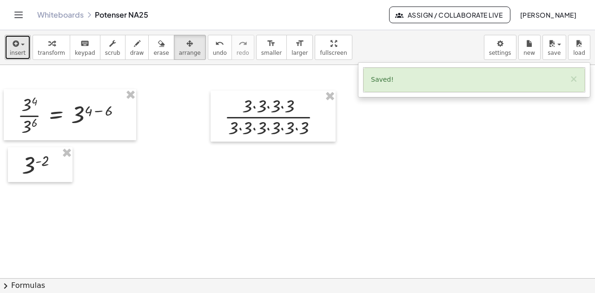
click at [19, 54] on span "insert" at bounding box center [18, 53] width 16 height 7
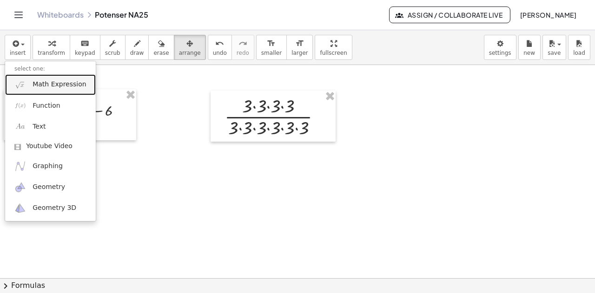
click at [40, 88] on span "Math Expression" at bounding box center [59, 84] width 53 height 9
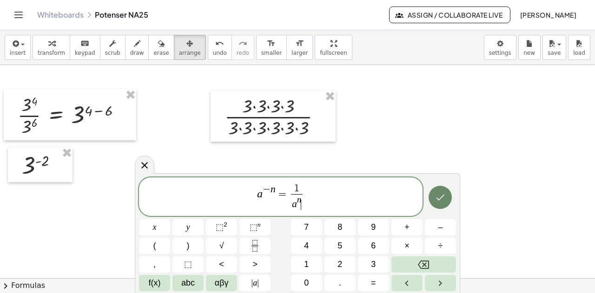
click at [441, 201] on icon "Done" at bounding box center [440, 197] width 11 height 11
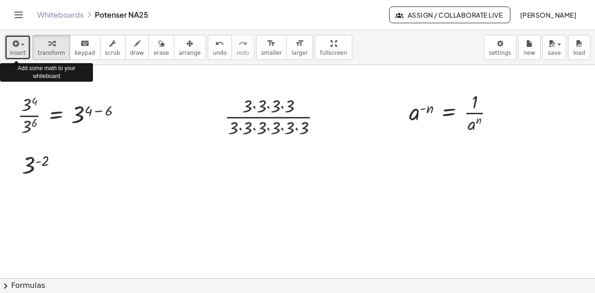
click at [11, 48] on icon "button" at bounding box center [15, 43] width 8 height 11
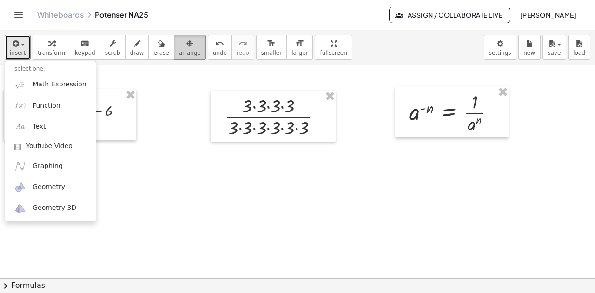
click at [179, 54] on span "arrange" at bounding box center [190, 53] width 22 height 7
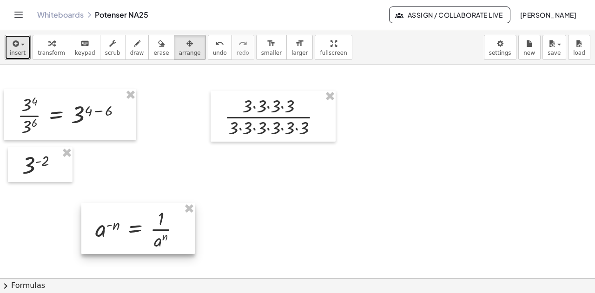
drag, startPoint x: 335, startPoint y: 155, endPoint x: 99, endPoint y: 234, distance: 248.2
click at [99, 236] on div at bounding box center [137, 228] width 113 height 51
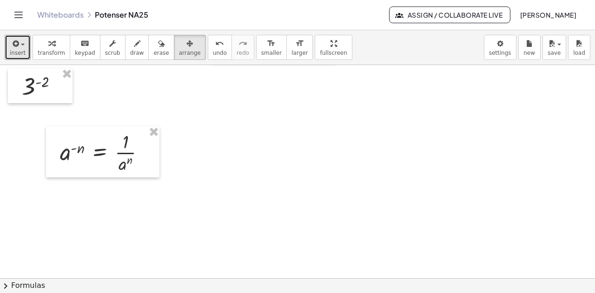
scroll to position [521, 0]
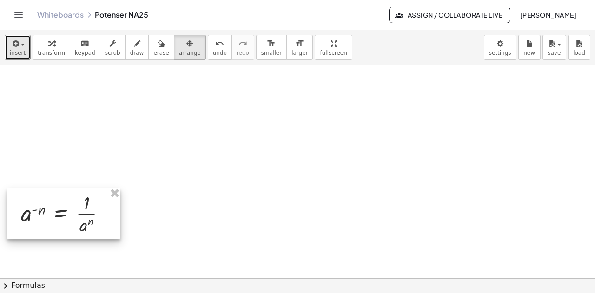
drag, startPoint x: 91, startPoint y: 103, endPoint x: 55, endPoint y: 220, distance: 123.1
click at [55, 220] on div at bounding box center [63, 213] width 113 height 51
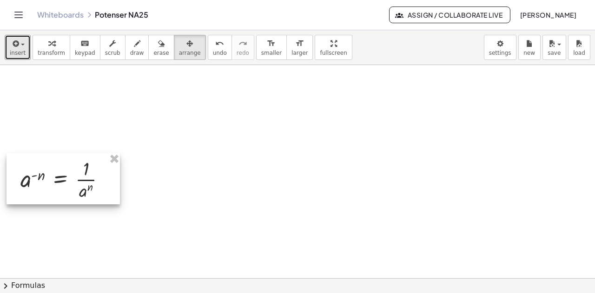
drag, startPoint x: 73, startPoint y: 220, endPoint x: 72, endPoint y: 188, distance: 31.6
click at [72, 188] on div at bounding box center [63, 178] width 113 height 51
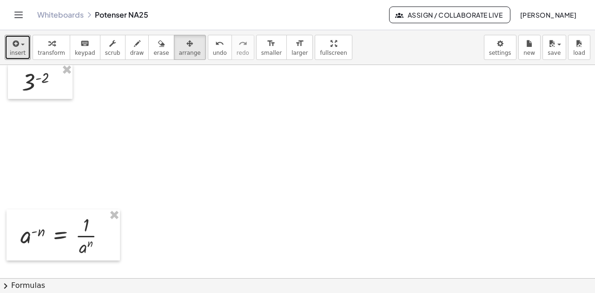
scroll to position [475, 0]
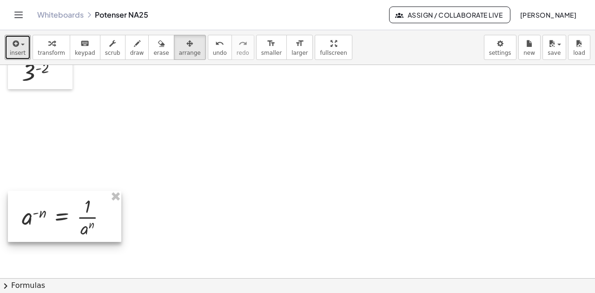
click at [61, 224] on div at bounding box center [64, 216] width 113 height 51
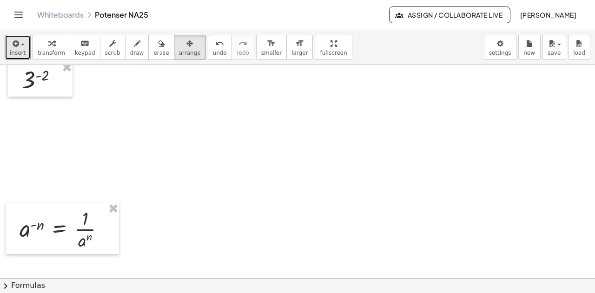
scroll to position [521, 0]
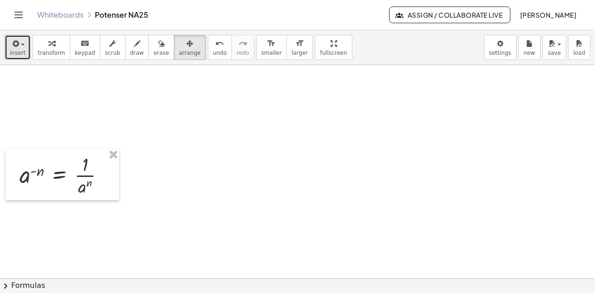
click at [18, 53] on span "insert" at bounding box center [18, 53] width 16 height 7
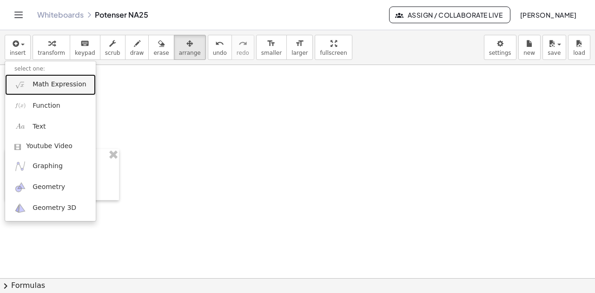
click at [51, 87] on span "Math Expression" at bounding box center [59, 84] width 53 height 9
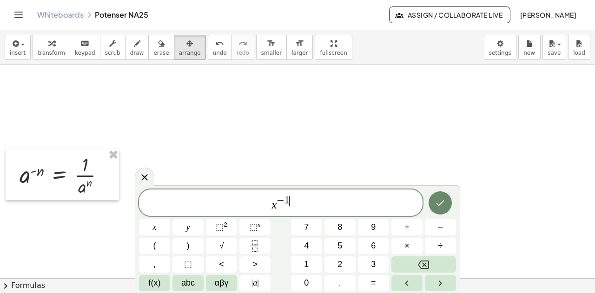
click at [434, 205] on button "Done" at bounding box center [440, 203] width 23 height 23
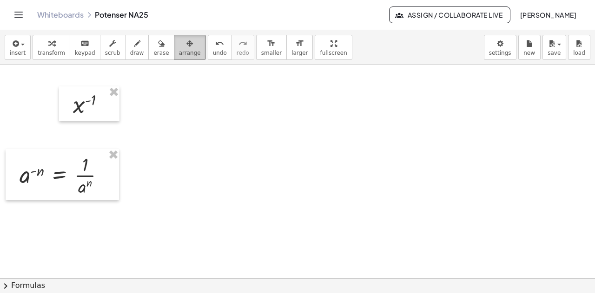
click at [179, 53] on span "arrange" at bounding box center [190, 53] width 22 height 7
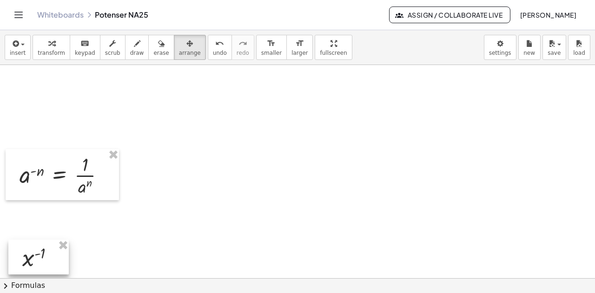
drag, startPoint x: 97, startPoint y: 109, endPoint x: 46, endPoint y: 262, distance: 161.0
click at [46, 262] on div at bounding box center [38, 257] width 60 height 35
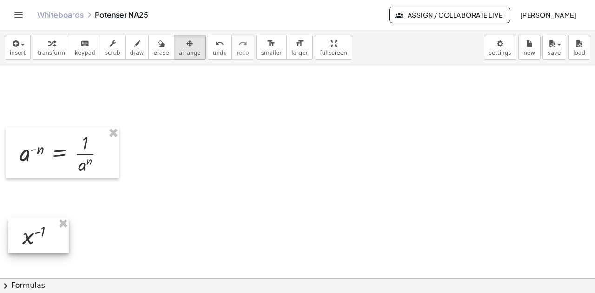
scroll to position [614, 0]
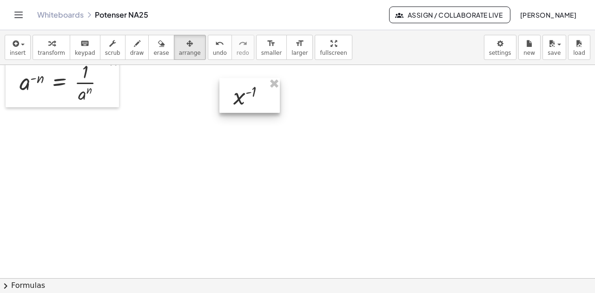
drag, startPoint x: 43, startPoint y: 178, endPoint x: 253, endPoint y: 109, distance: 221.1
click at [253, 109] on div at bounding box center [249, 95] width 60 height 35
click at [17, 50] on span "insert" at bounding box center [18, 53] width 16 height 7
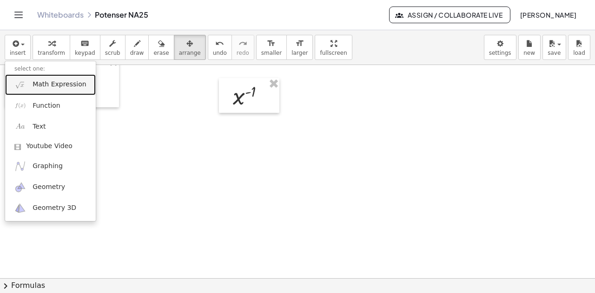
click at [43, 86] on span "Math Expression" at bounding box center [59, 84] width 53 height 9
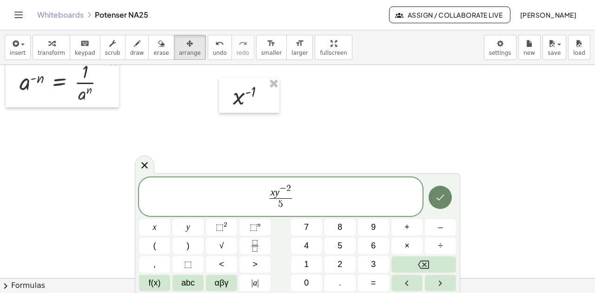
click at [439, 204] on button "Done" at bounding box center [440, 197] width 23 height 23
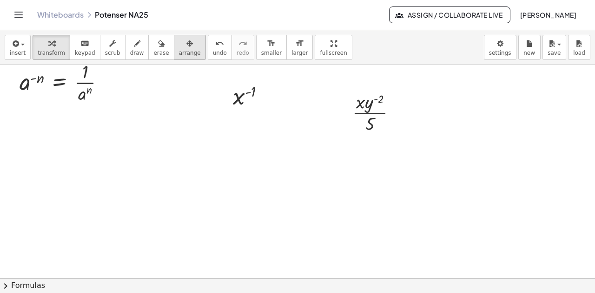
click at [179, 54] on span "arrange" at bounding box center [190, 53] width 22 height 7
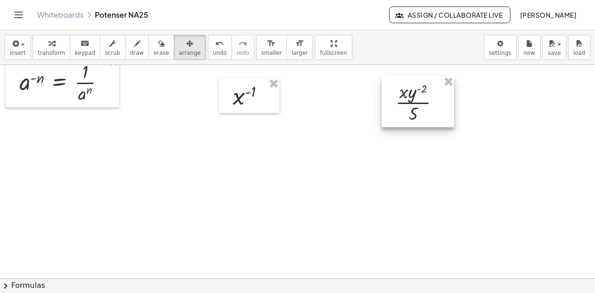
drag, startPoint x: 399, startPoint y: 115, endPoint x: 428, endPoint y: 104, distance: 30.7
click at [428, 104] on div at bounding box center [418, 101] width 73 height 51
click at [40, 50] on span "transform" at bounding box center [51, 53] width 27 height 7
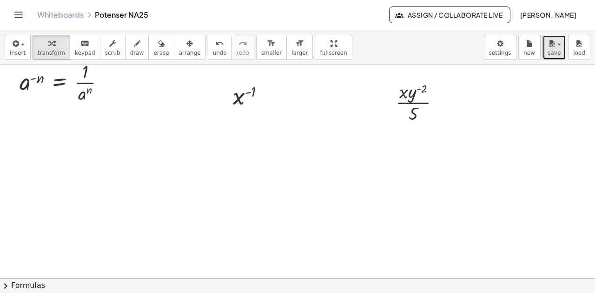
click at [556, 53] on span "save" at bounding box center [554, 53] width 13 height 7
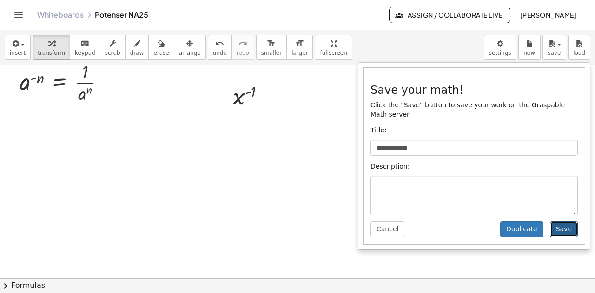
click at [566, 222] on button "Save" at bounding box center [564, 230] width 28 height 16
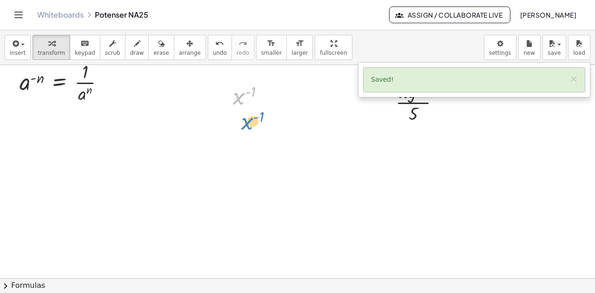
drag, startPoint x: 240, startPoint y: 99, endPoint x: 244, endPoint y: 131, distance: 32.2
click at [240, 97] on div at bounding box center [252, 95] width 49 height 31
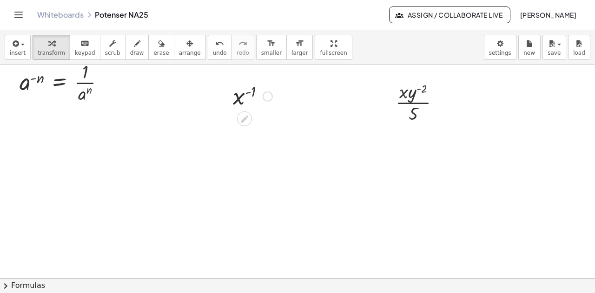
click at [240, 97] on div at bounding box center [252, 95] width 49 height 31
drag, startPoint x: 241, startPoint y: 108, endPoint x: 239, endPoint y: 126, distance: 18.2
drag, startPoint x: 411, startPoint y: 93, endPoint x: 399, endPoint y: 120, distance: 29.1
click at [399, 120] on div at bounding box center [421, 102] width 61 height 46
click at [557, 53] on span "save" at bounding box center [554, 53] width 13 height 7
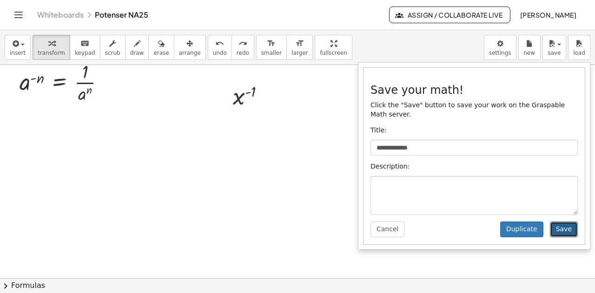
click at [560, 222] on button "Save" at bounding box center [564, 230] width 28 height 16
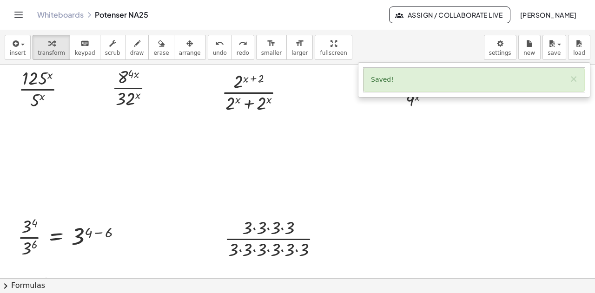
scroll to position [0, 0]
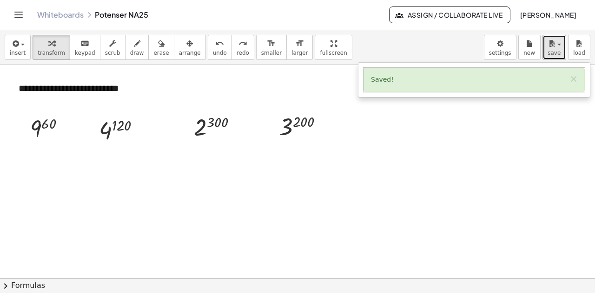
click at [547, 46] on button "save" at bounding box center [555, 47] width 24 height 25
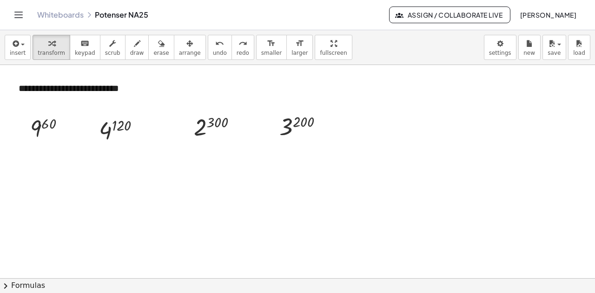
click at [66, 15] on link "Whiteboards" at bounding box center [60, 14] width 46 height 9
